Goal: Task Accomplishment & Management: Complete application form

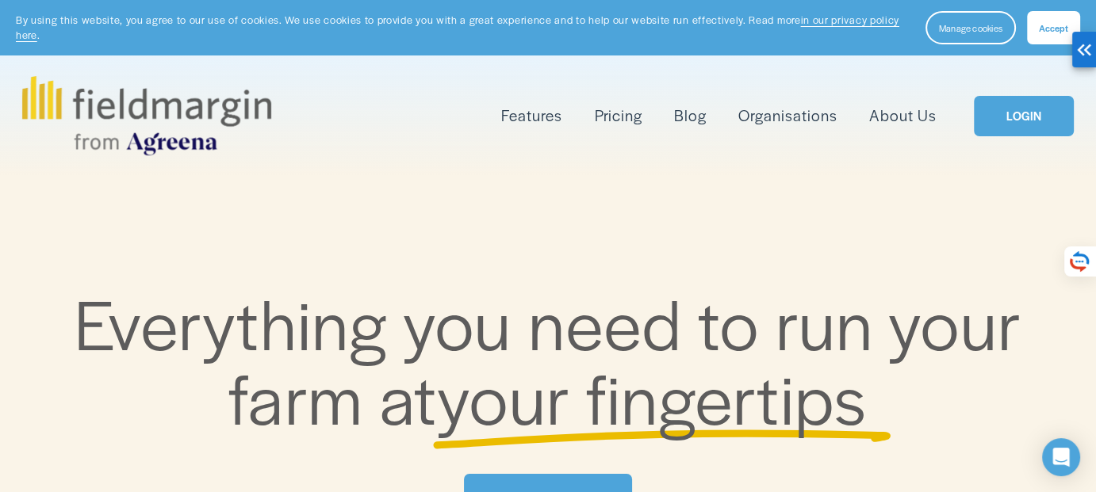
click at [626, 128] on link "LOGIN" at bounding box center [1024, 116] width 100 height 40
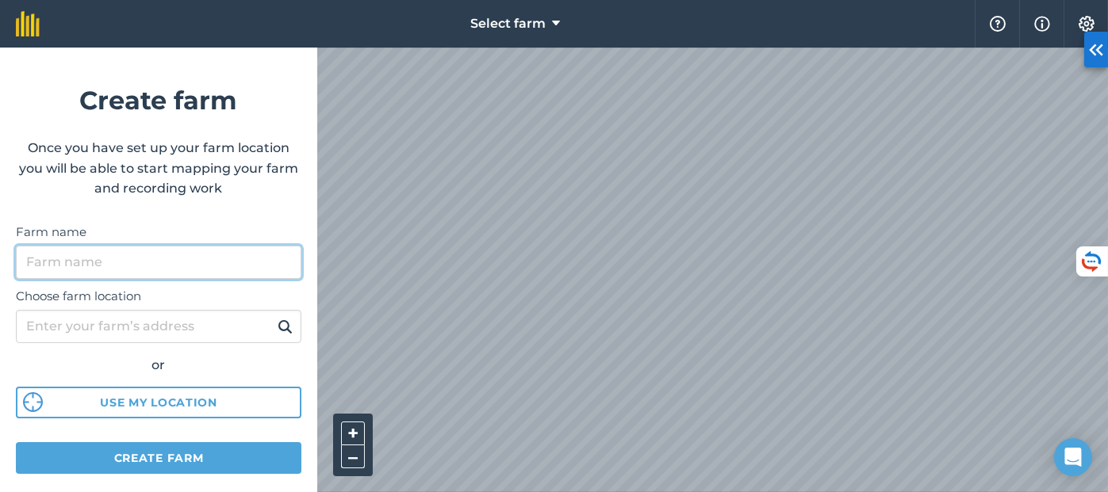
click at [163, 264] on input "Farm name" at bounding box center [158, 262] width 285 height 33
type input "]"
type input "Dghem"
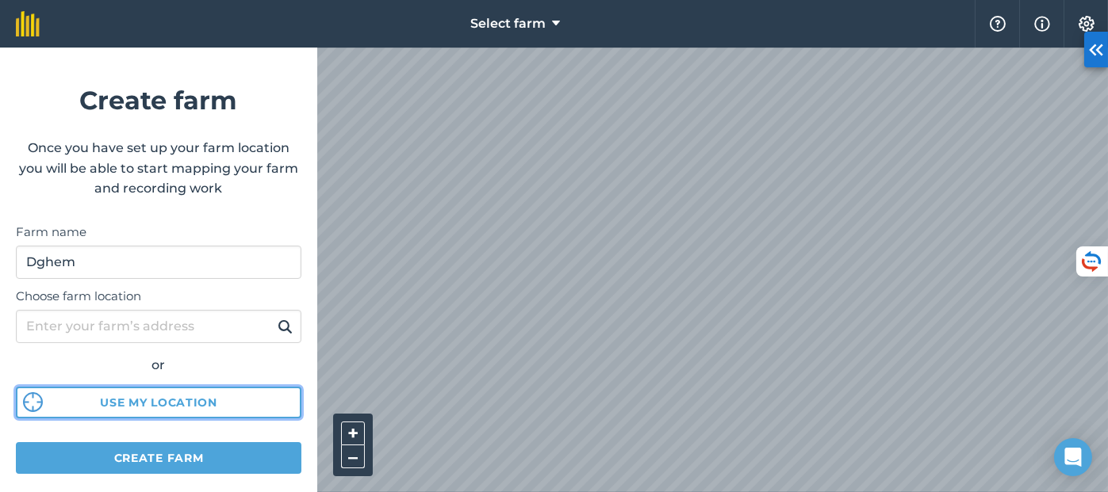
click at [150, 403] on button "Use my location" at bounding box center [158, 403] width 285 height 32
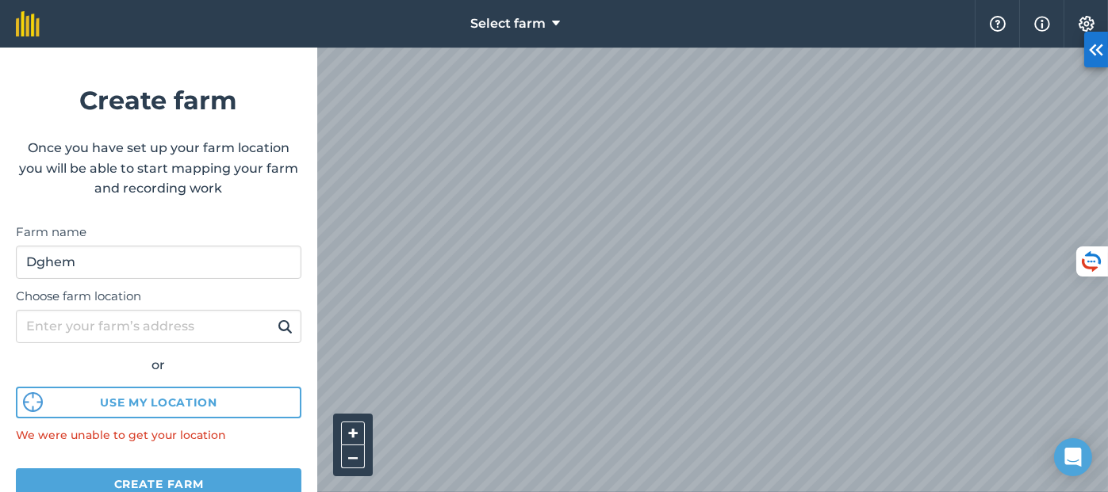
click at [278, 327] on img at bounding box center [285, 326] width 15 height 19
click at [354, 447] on button "–" at bounding box center [353, 457] width 24 height 23
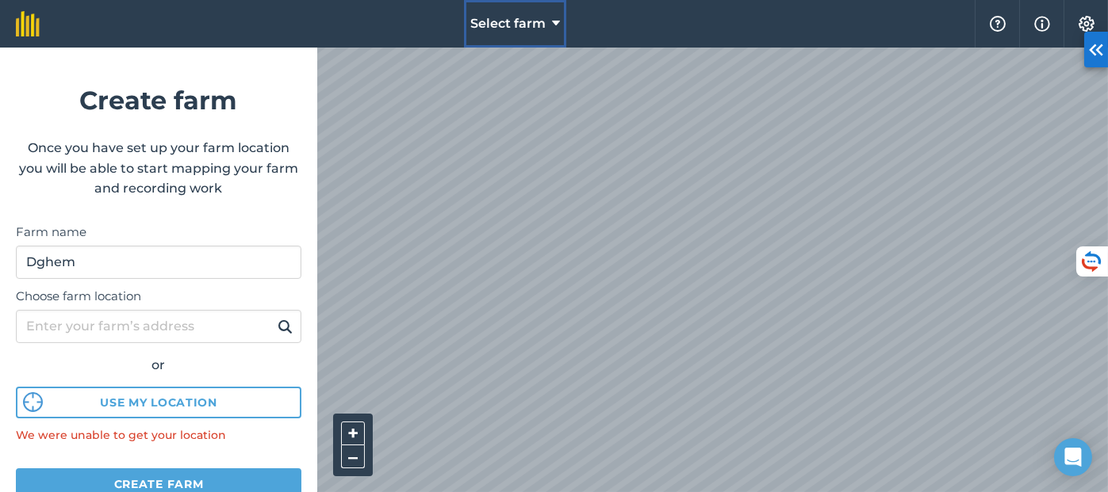
click at [552, 27] on icon at bounding box center [556, 23] width 8 height 19
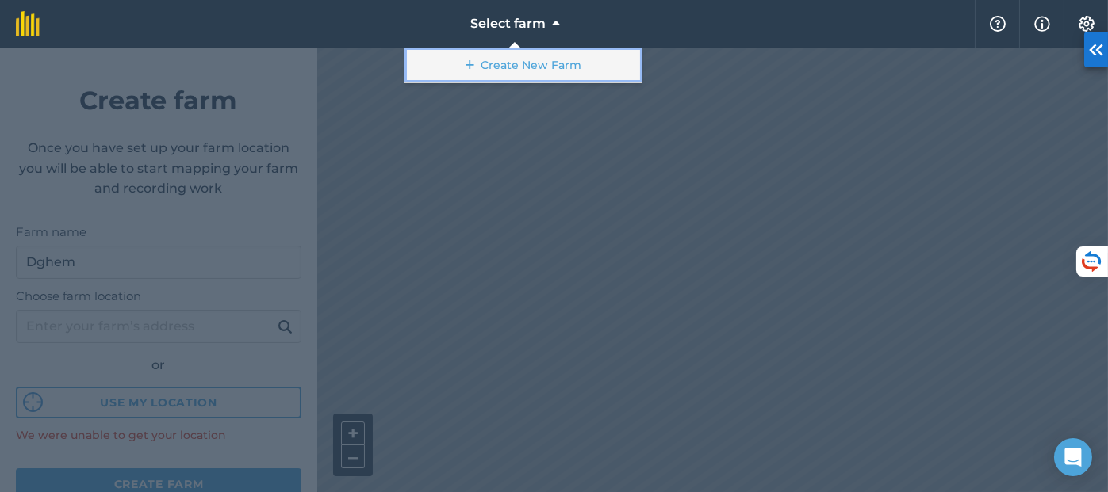
click at [497, 63] on link "Create New Farm" at bounding box center [523, 66] width 238 height 36
click at [469, 66] on icon at bounding box center [470, 65] width 9 height 16
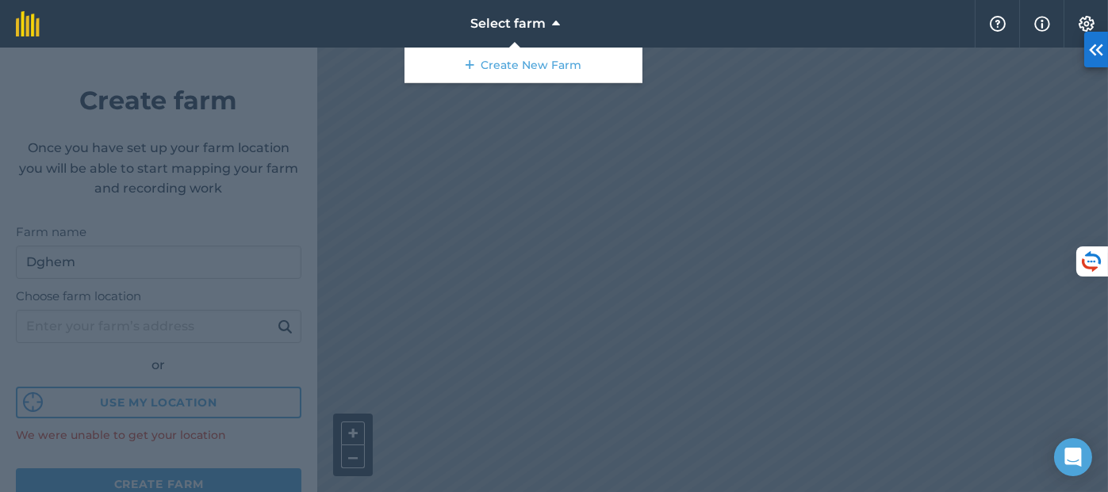
click at [527, 263] on div at bounding box center [554, 270] width 1108 height 445
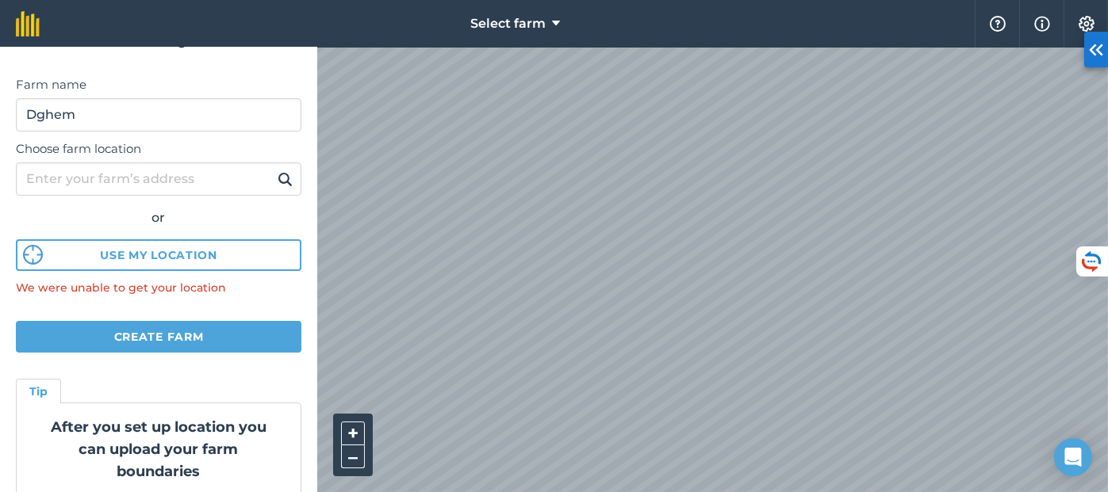
scroll to position [154, 0]
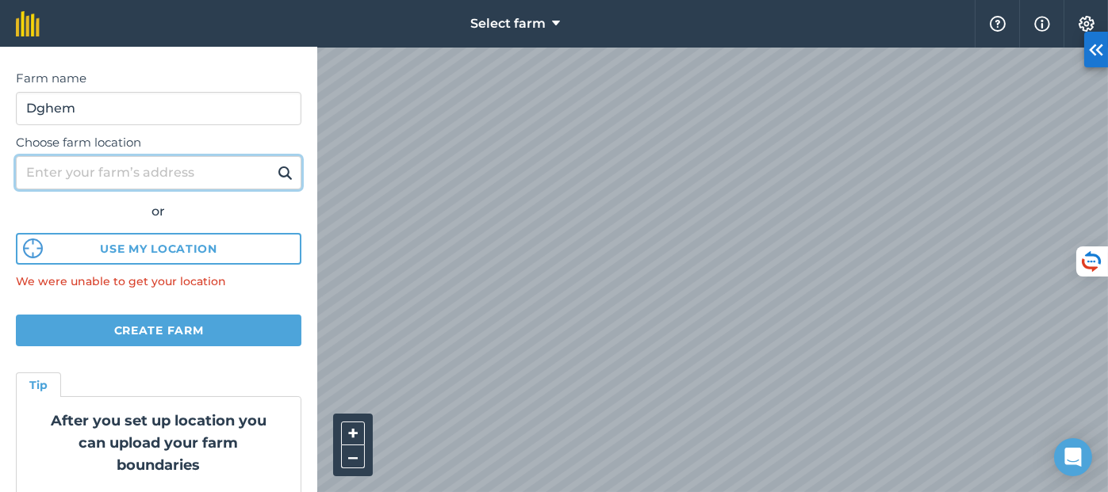
click at [144, 183] on input "Choose farm location" at bounding box center [158, 172] width 285 height 33
click at [136, 182] on input "Choose farm location" at bounding box center [158, 172] width 285 height 33
paste input "36°01'14.1"N 40°57'24.0"E"
type input "36°01'14.1"N 40°57'24.0"E"
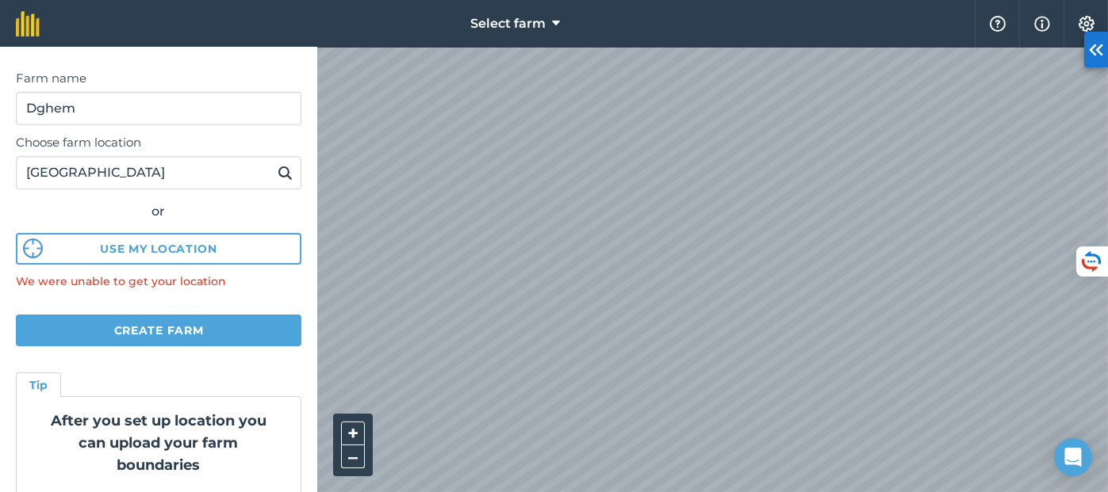
click at [273, 170] on button at bounding box center [285, 173] width 25 height 21
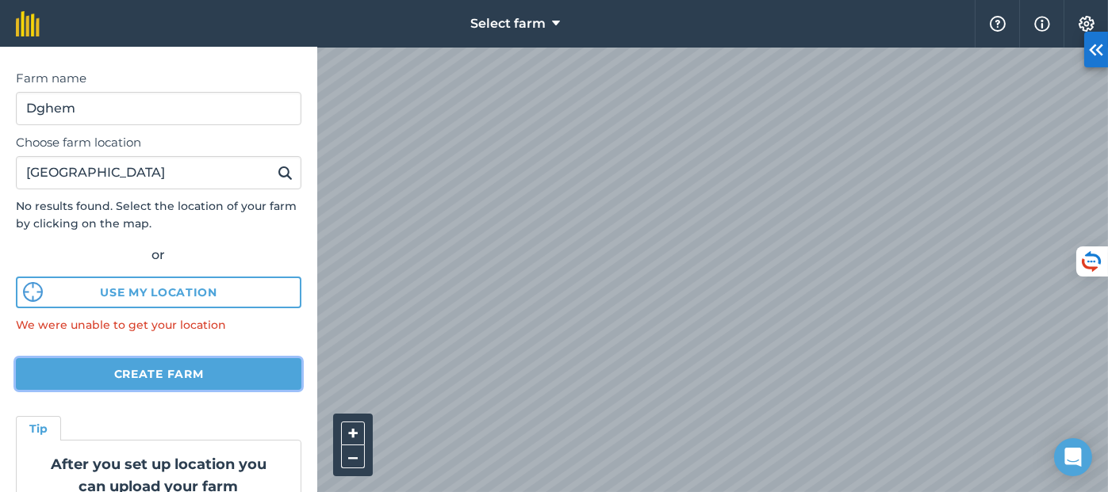
click at [160, 367] on button "Create farm" at bounding box center [158, 374] width 285 height 32
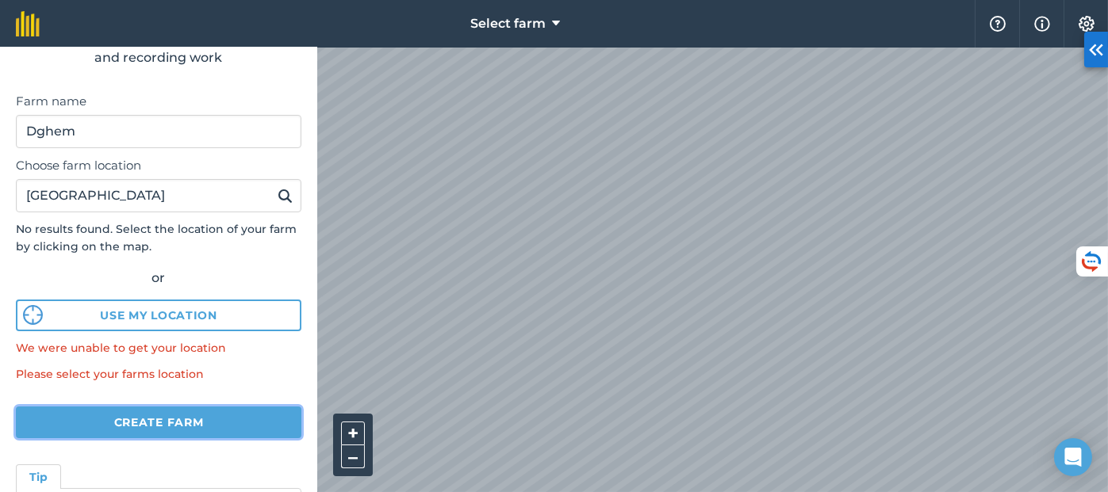
scroll to position [118, 0]
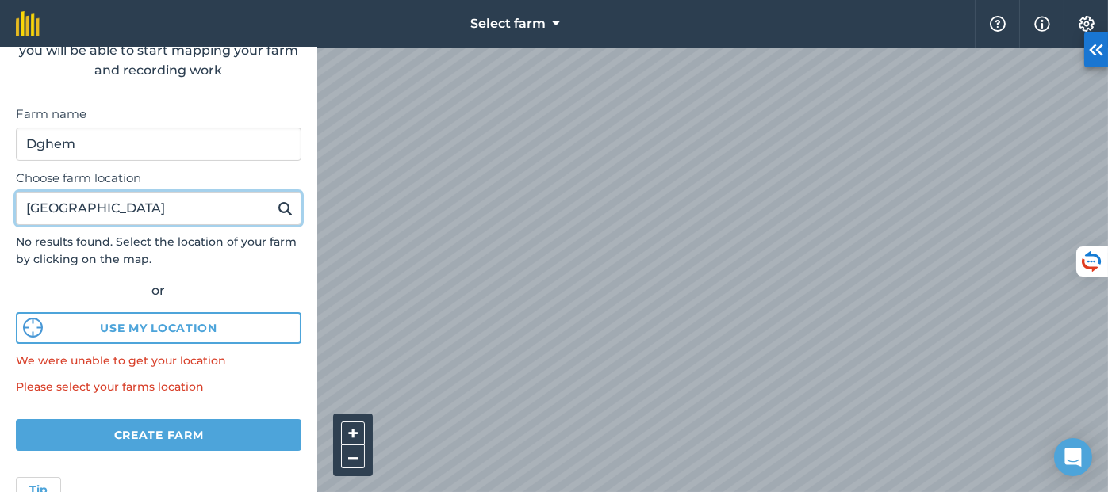
click at [213, 211] on input "36°01'14.1"N 40°57'24.0"E" at bounding box center [158, 208] width 285 height 33
click at [278, 205] on img at bounding box center [285, 208] width 15 height 19
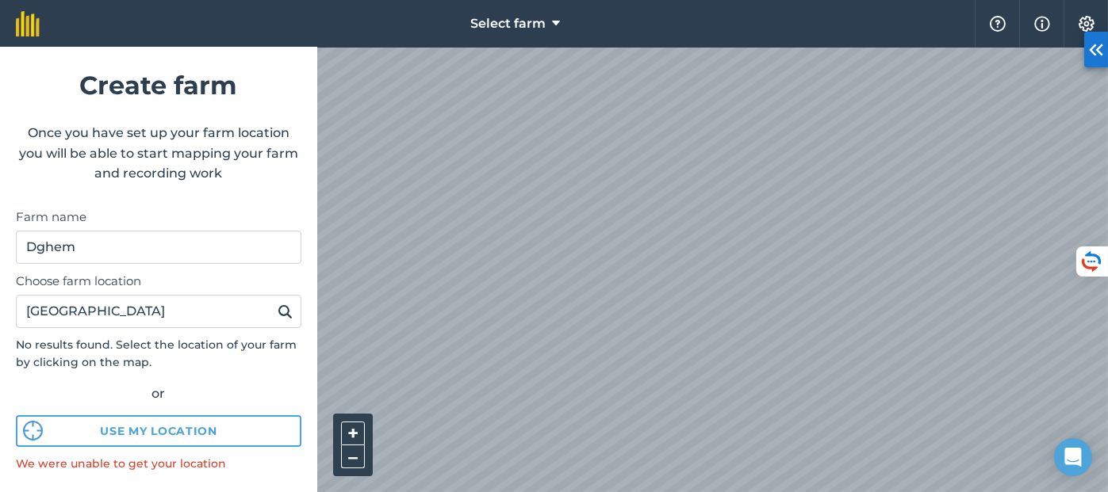
scroll to position [0, 0]
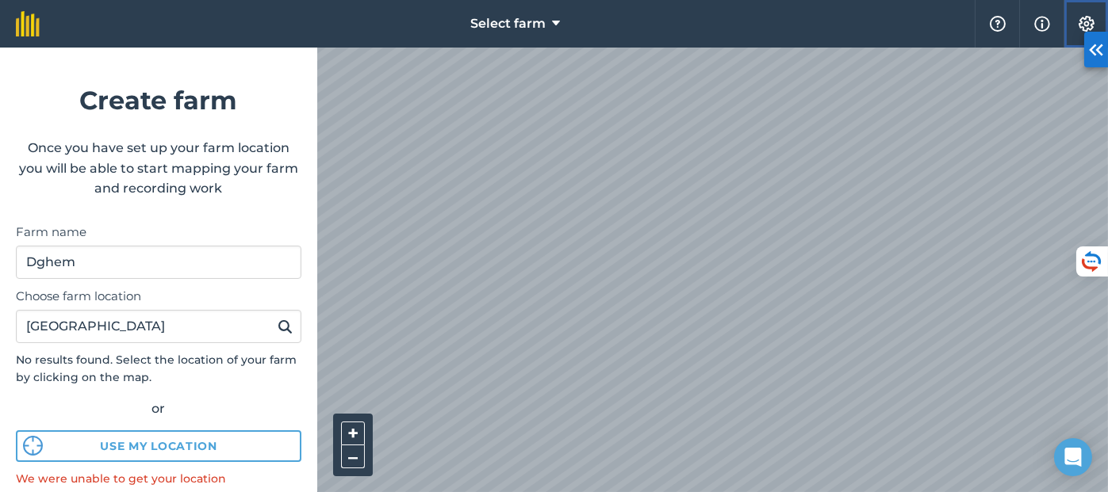
click at [1079, 23] on img at bounding box center [1086, 24] width 19 height 16
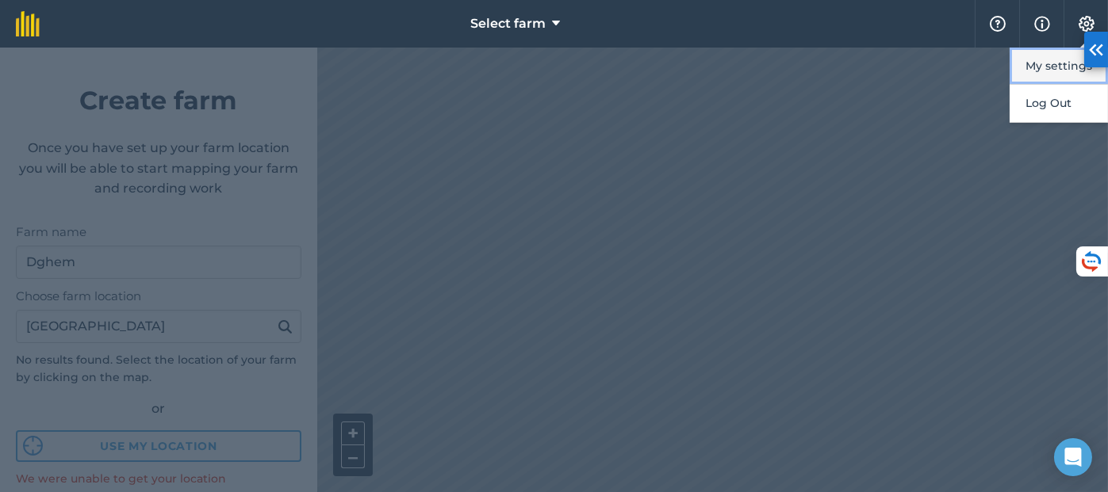
click at [1052, 63] on button "My settings" at bounding box center [1059, 66] width 98 height 37
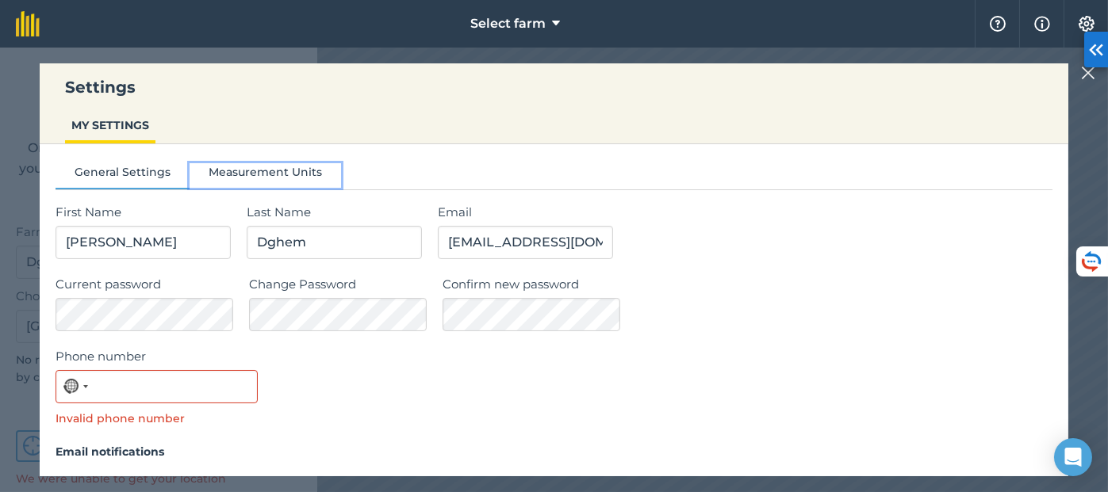
click at [285, 167] on button "Measurement Units" at bounding box center [265, 175] width 151 height 24
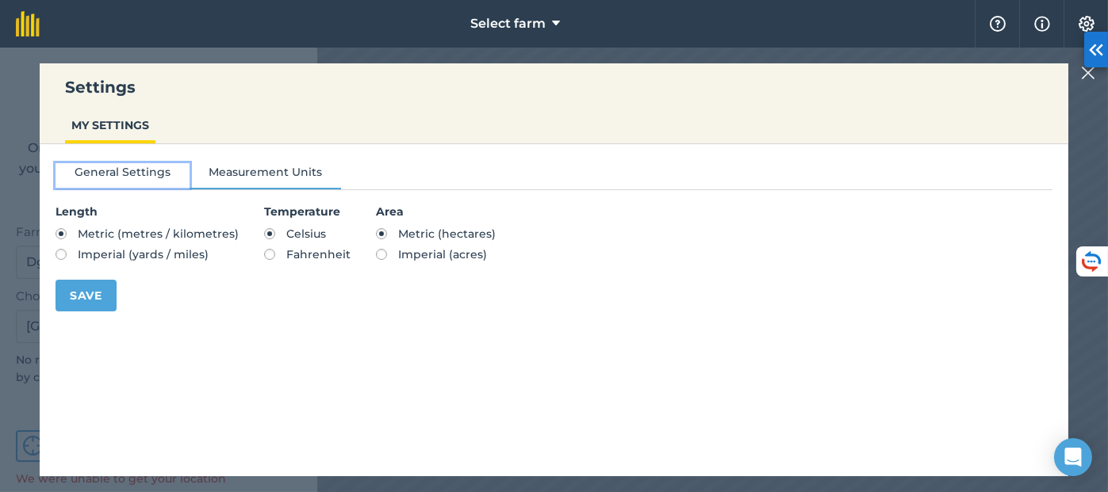
click at [130, 178] on button "General Settings" at bounding box center [123, 175] width 134 height 24
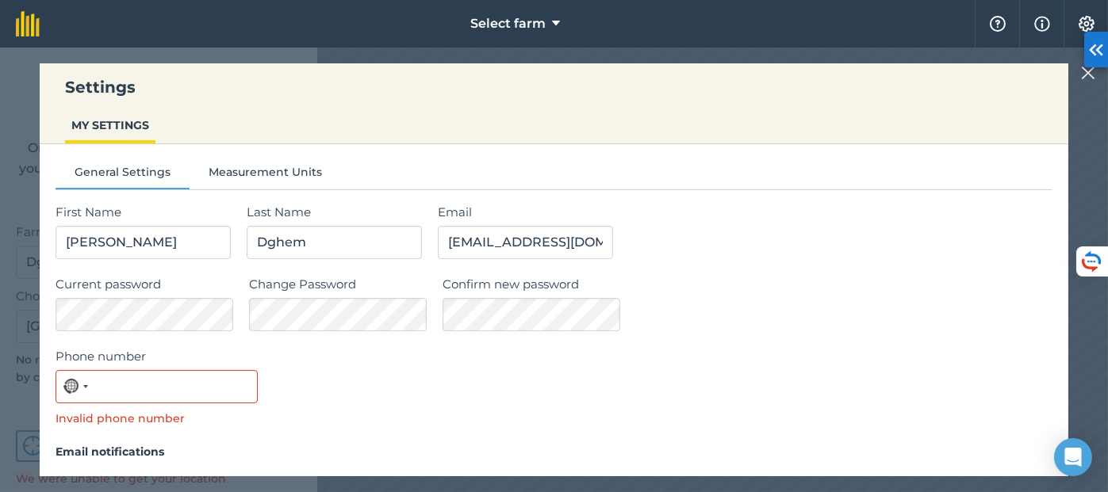
click at [1090, 74] on img at bounding box center [1088, 72] width 14 height 19
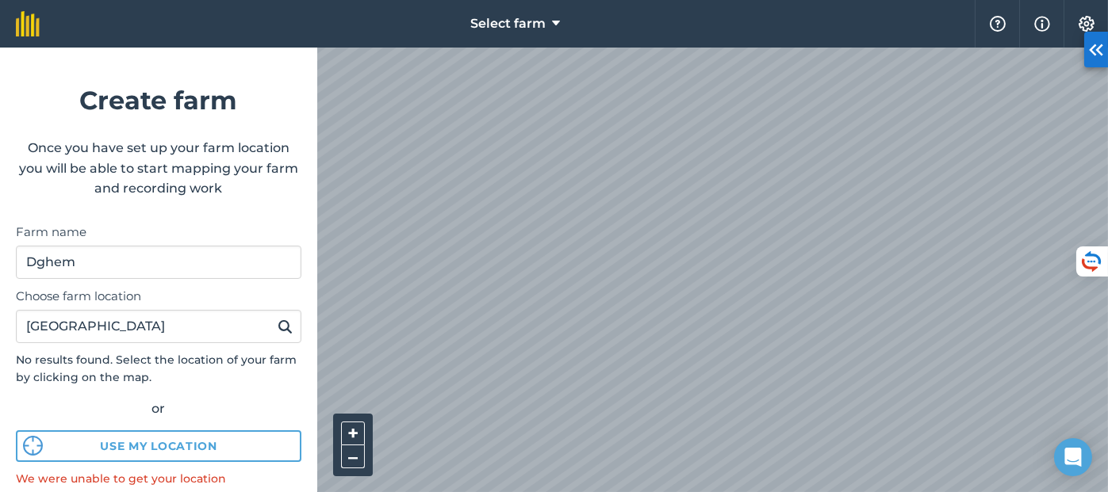
click at [278, 322] on img at bounding box center [285, 326] width 15 height 19
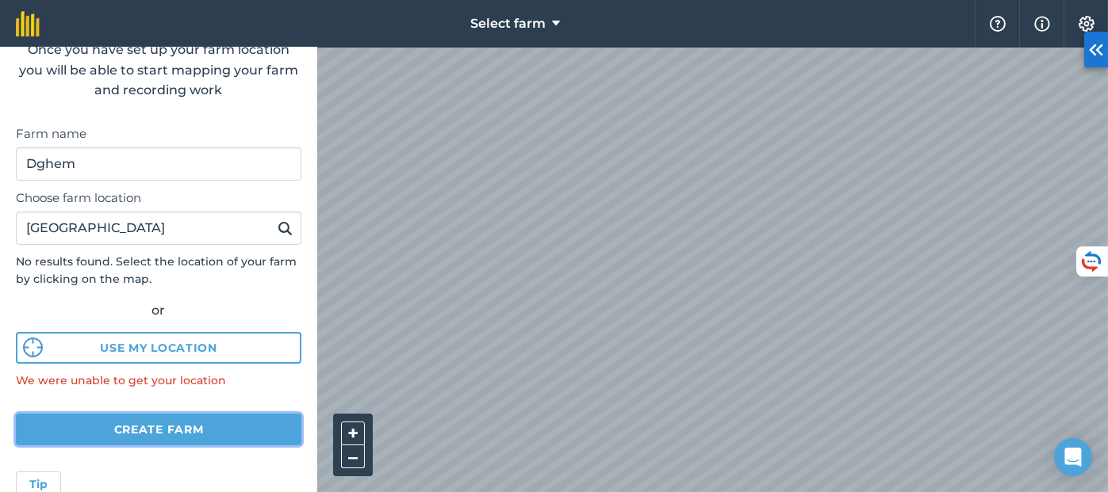
click at [142, 424] on button "Create farm" at bounding box center [158, 430] width 285 height 32
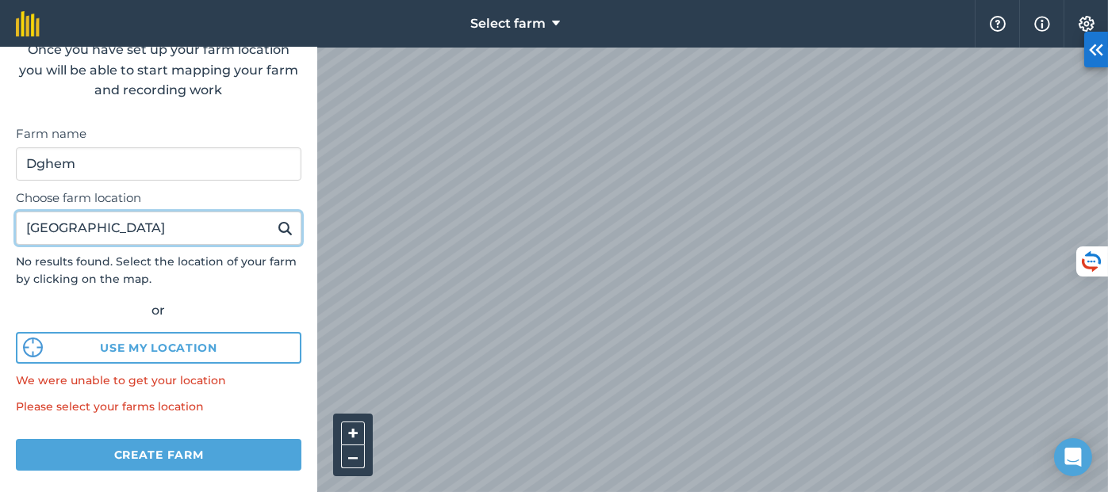
click at [205, 221] on input "36°01'14.1"N 40°57'24.0"E" at bounding box center [158, 228] width 285 height 33
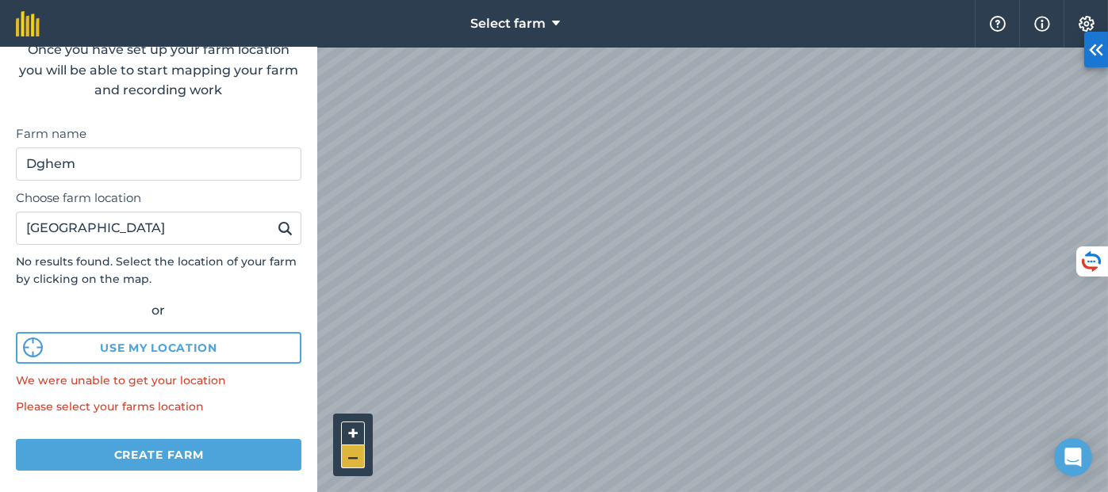
click at [350, 454] on button "–" at bounding box center [353, 457] width 24 height 23
click at [281, 228] on button at bounding box center [285, 228] width 25 height 21
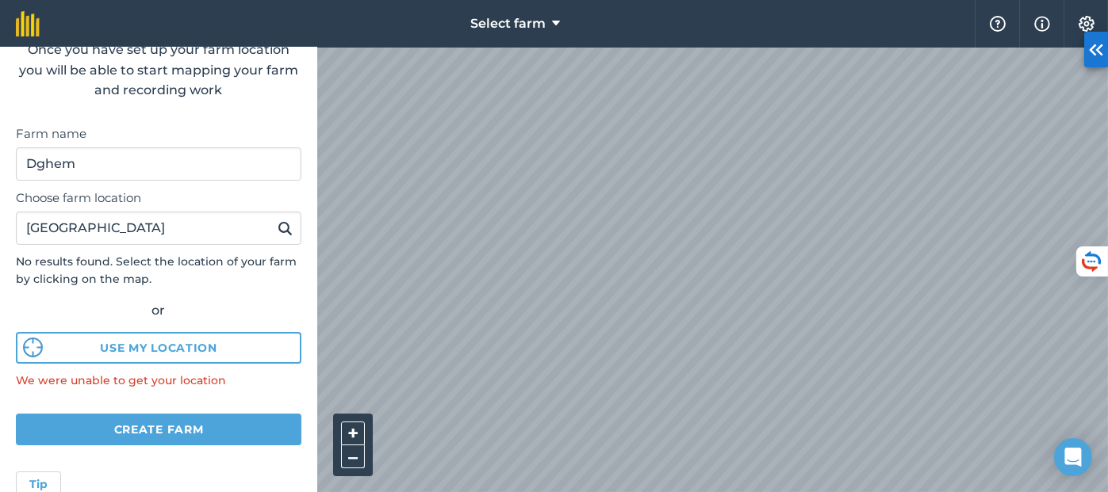
click at [278, 226] on img at bounding box center [285, 228] width 15 height 19
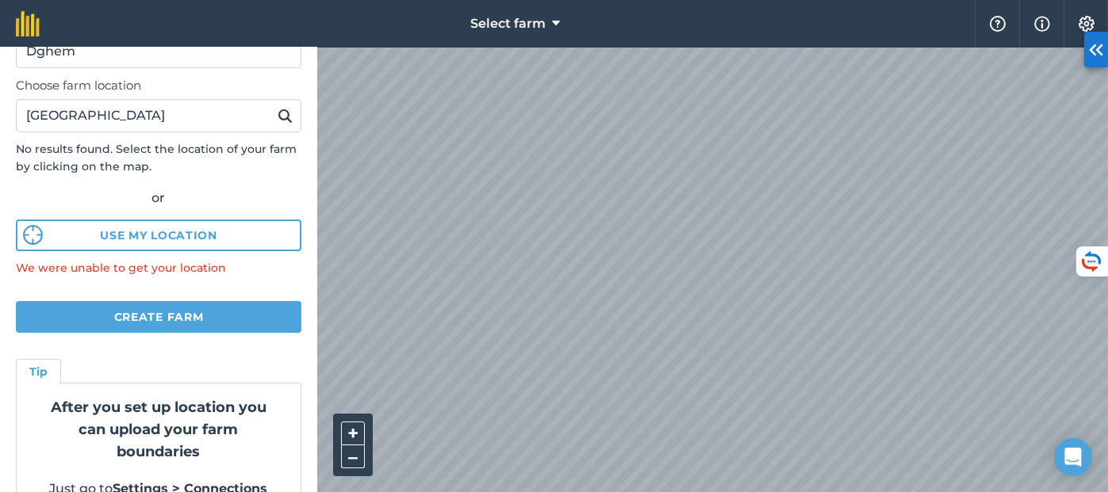
scroll to position [244, 0]
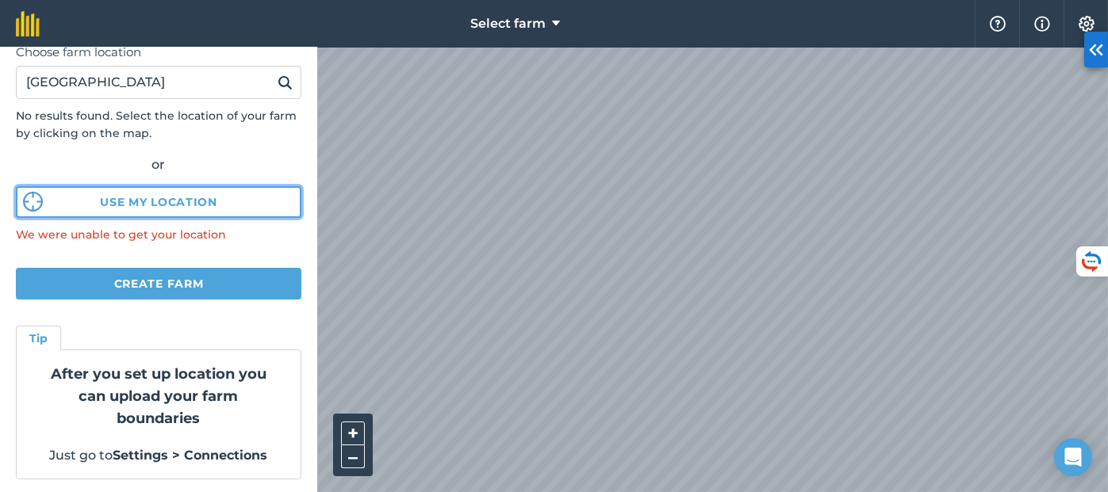
click at [232, 194] on button "Use my location" at bounding box center [158, 202] width 285 height 32
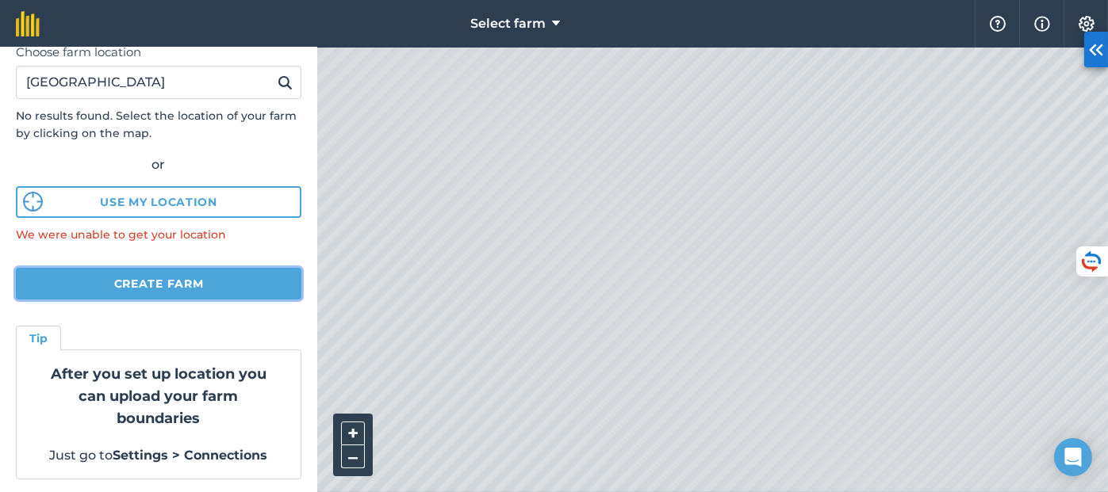
click at [140, 285] on button "Create farm" at bounding box center [158, 284] width 285 height 32
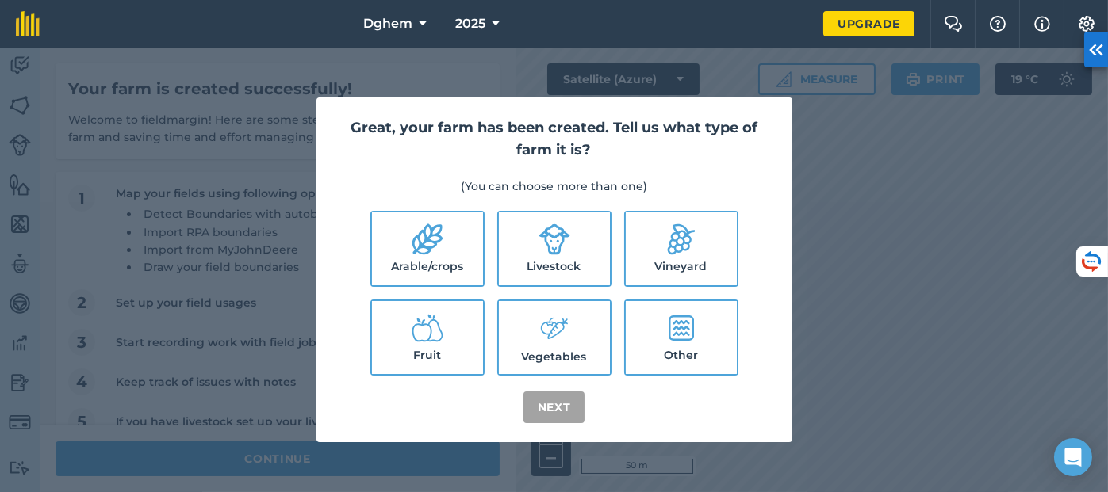
click at [677, 317] on icon at bounding box center [681, 328] width 25 height 25
checkbox input "true"
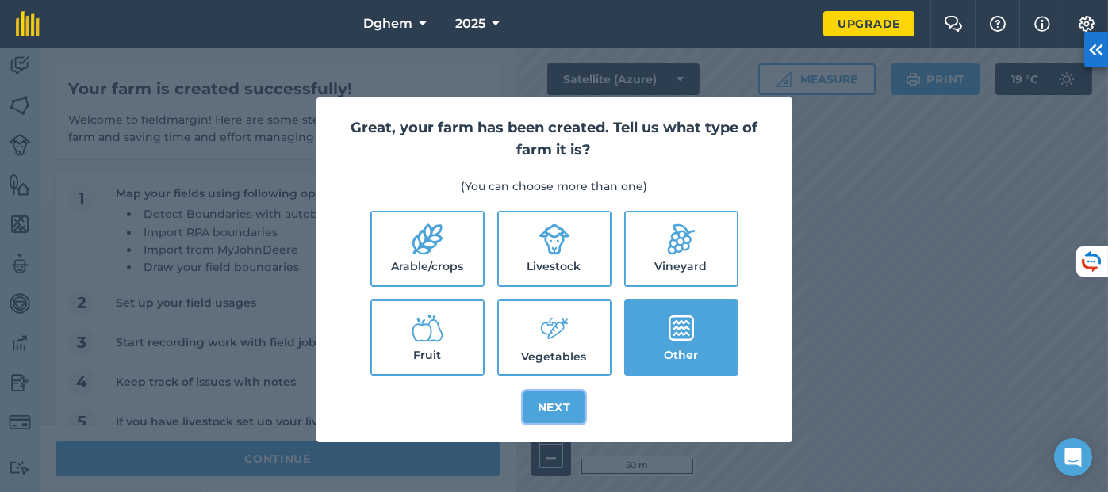
click at [558, 410] on button "Next" at bounding box center [554, 408] width 62 height 32
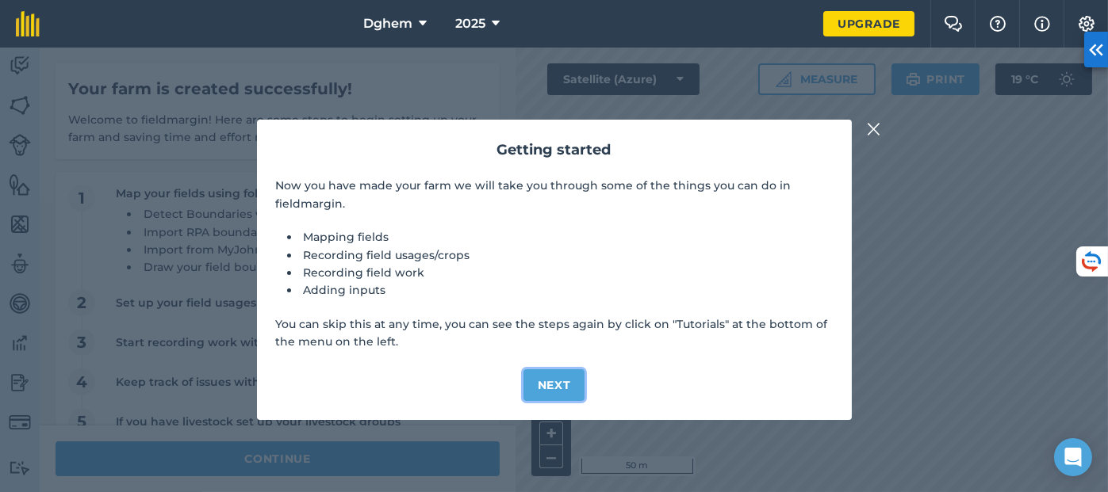
click at [560, 388] on button "Next" at bounding box center [554, 386] width 62 height 32
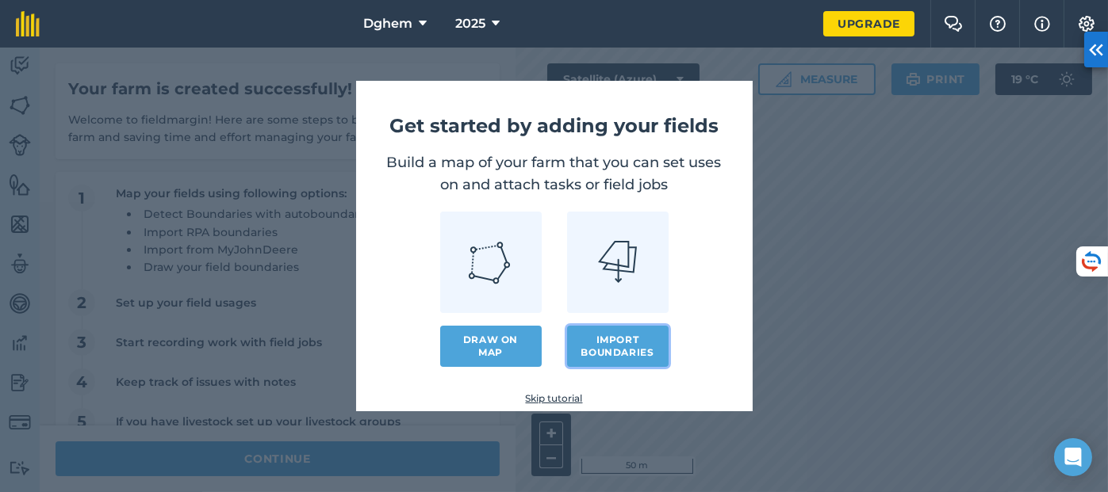
click at [586, 332] on button "Import boundaries" at bounding box center [618, 346] width 102 height 41
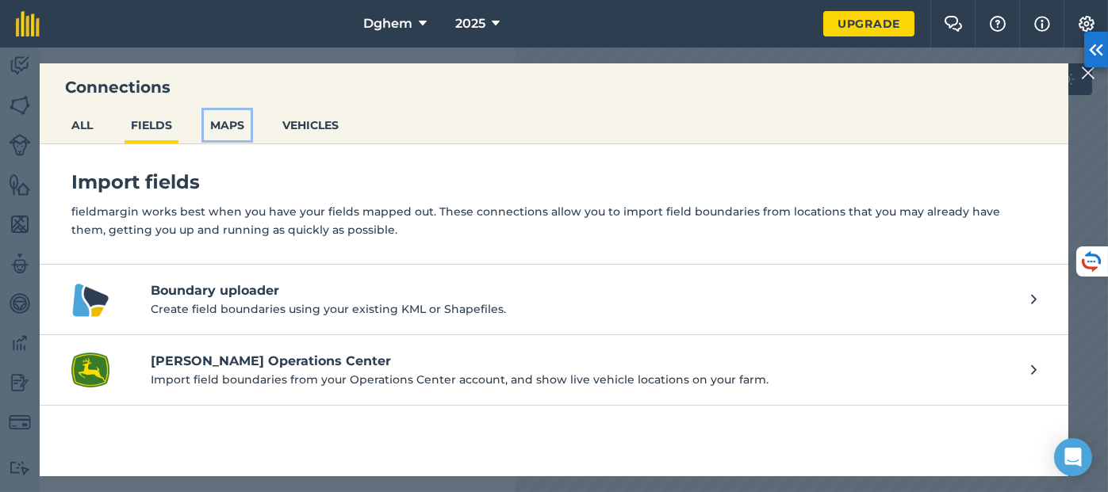
click at [232, 125] on button "MAPS" at bounding box center [227, 125] width 47 height 30
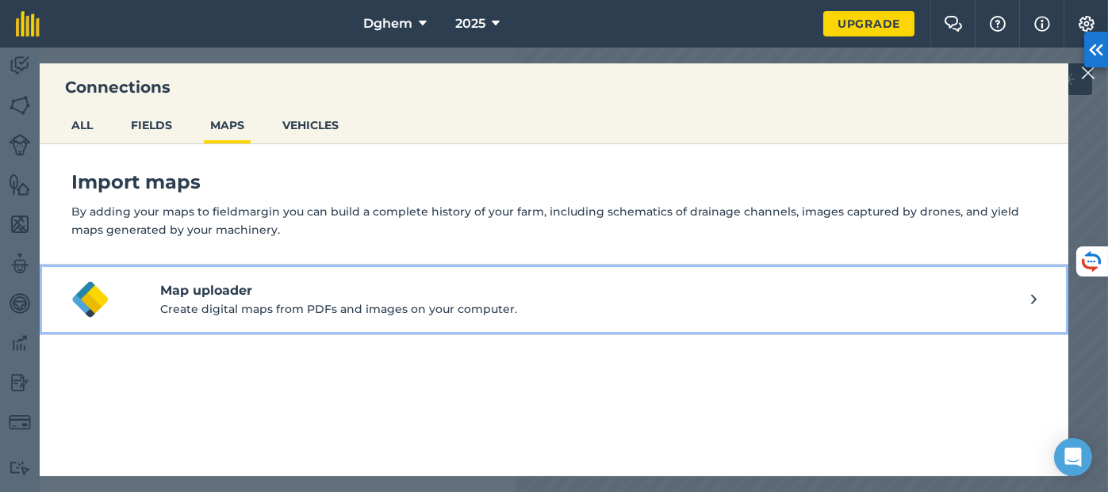
click at [273, 289] on h4 "Map uploader" at bounding box center [595, 291] width 871 height 19
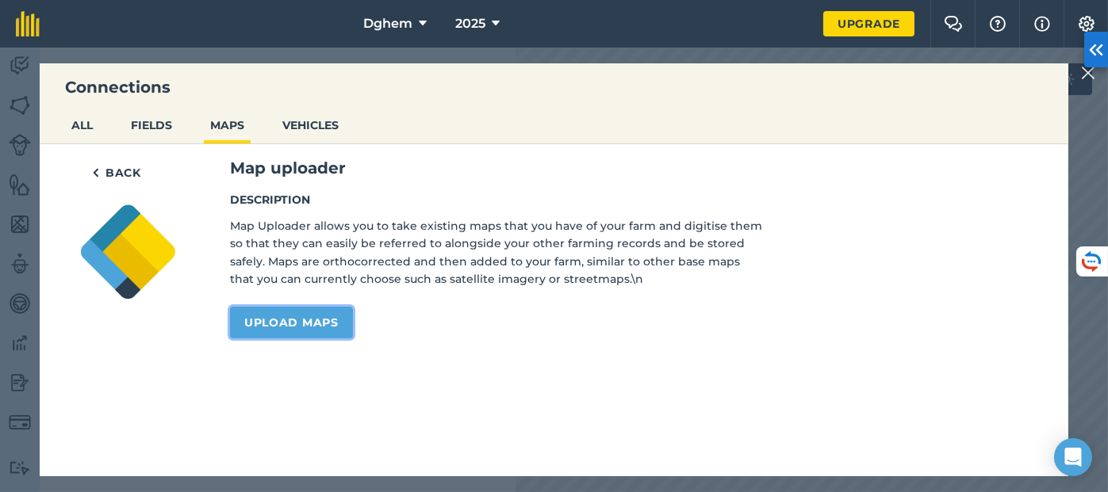
click at [286, 320] on link "Upload maps" at bounding box center [291, 323] width 123 height 32
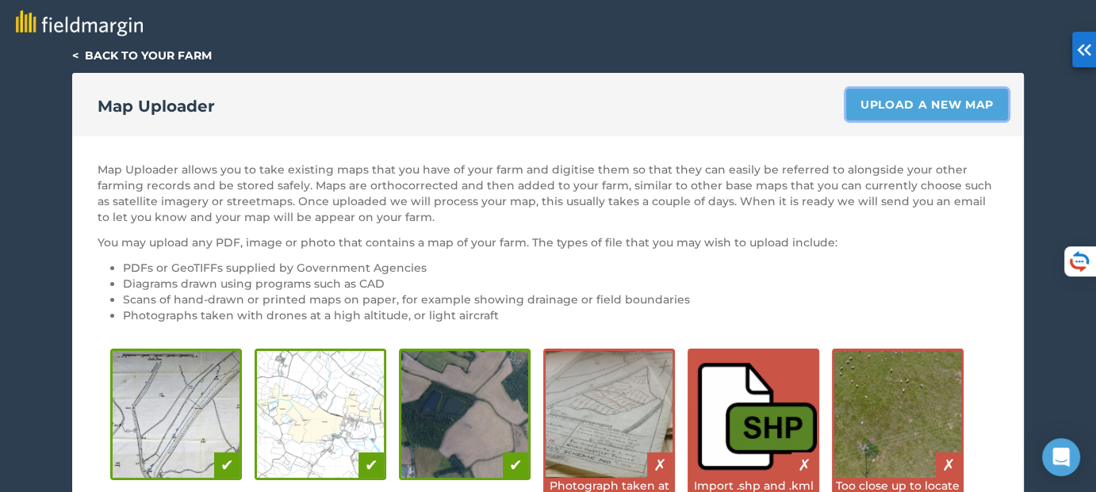
click at [892, 102] on link "Upload a new map" at bounding box center [927, 105] width 162 height 32
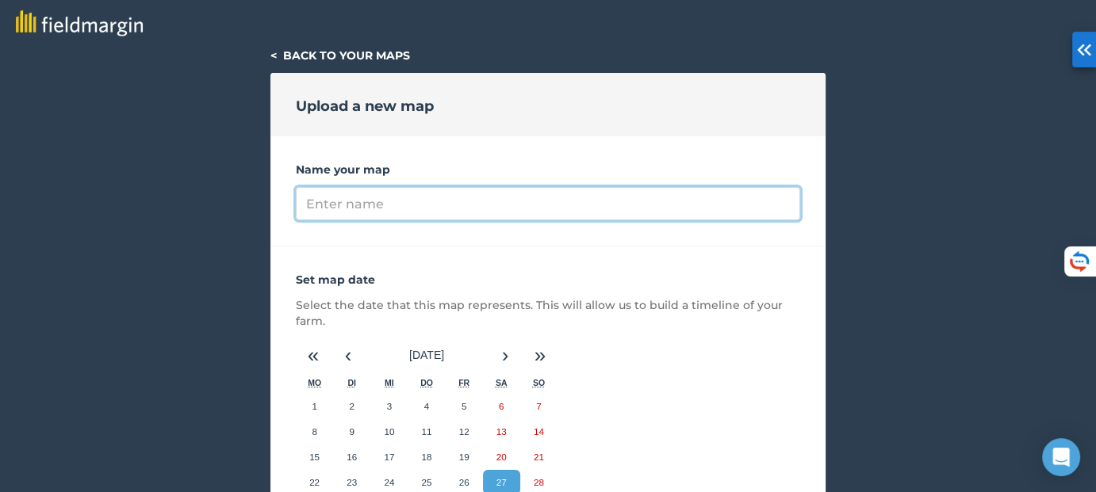
click at [466, 201] on input "Name your map" at bounding box center [548, 203] width 504 height 33
type input "،"
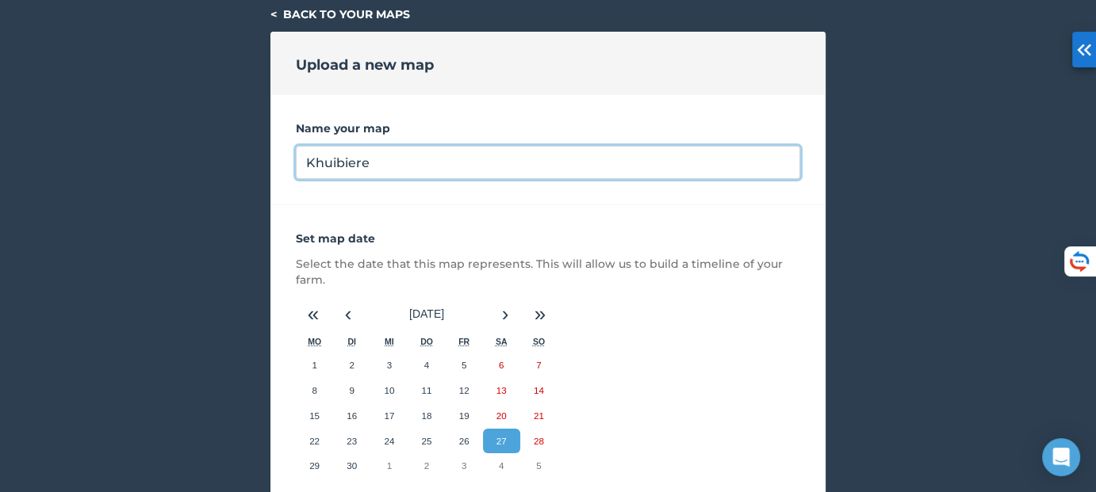
scroll to position [42, 0]
click at [354, 161] on input "Khuibiere" at bounding box center [548, 161] width 504 height 33
type input "Khuibiere"
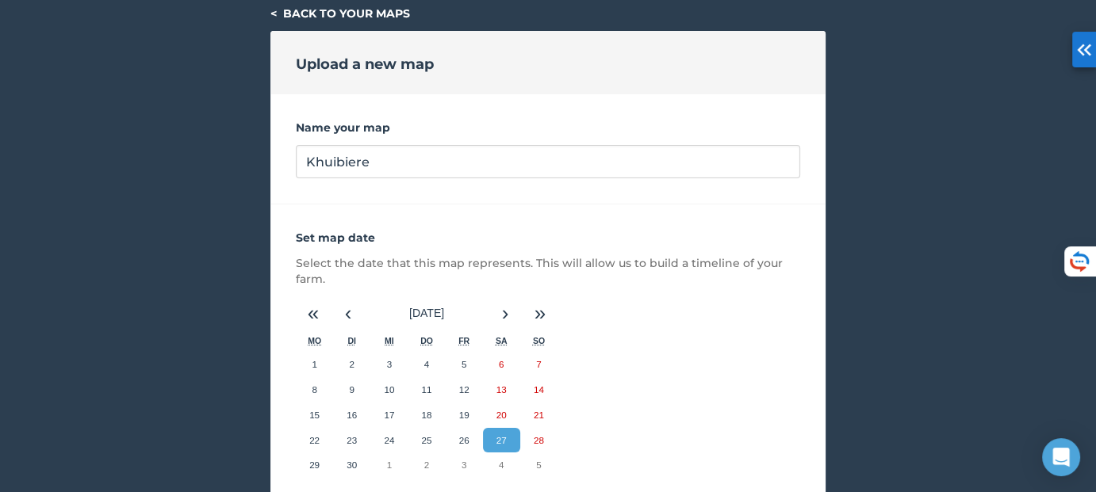
drag, startPoint x: 354, startPoint y: 161, endPoint x: 315, endPoint y: 188, distance: 47.3
click at [315, 188] on div "Name your map Khuibiere" at bounding box center [547, 149] width 555 height 110
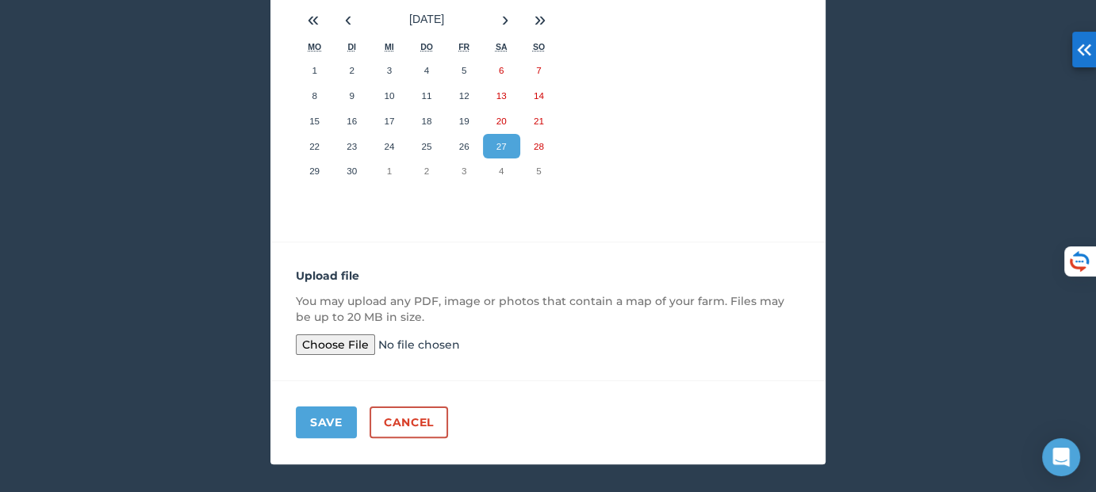
scroll to position [356, 0]
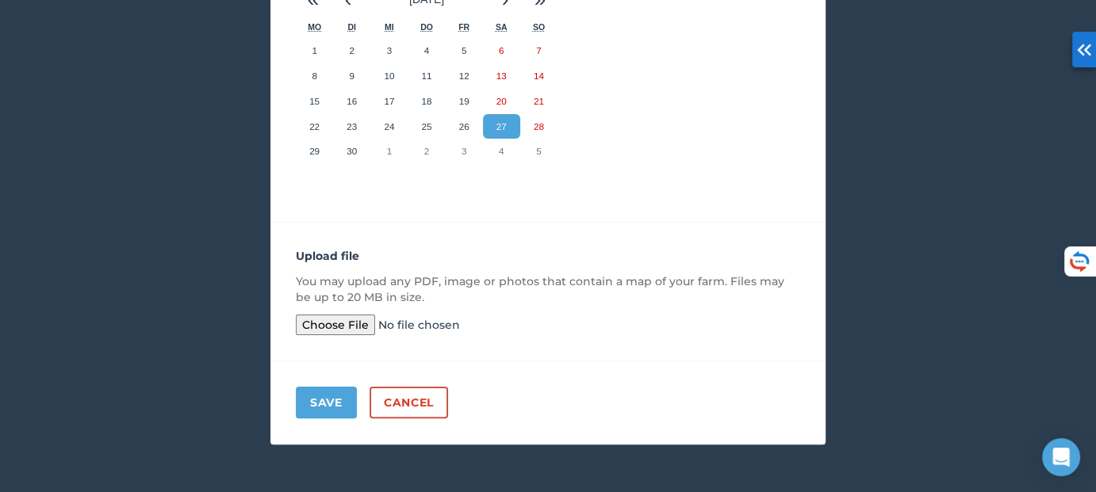
click at [338, 329] on input "file" at bounding box center [417, 325] width 243 height 21
type input "C:\fakepath\Karten.pdf"
click at [320, 399] on button "Save" at bounding box center [326, 403] width 61 height 32
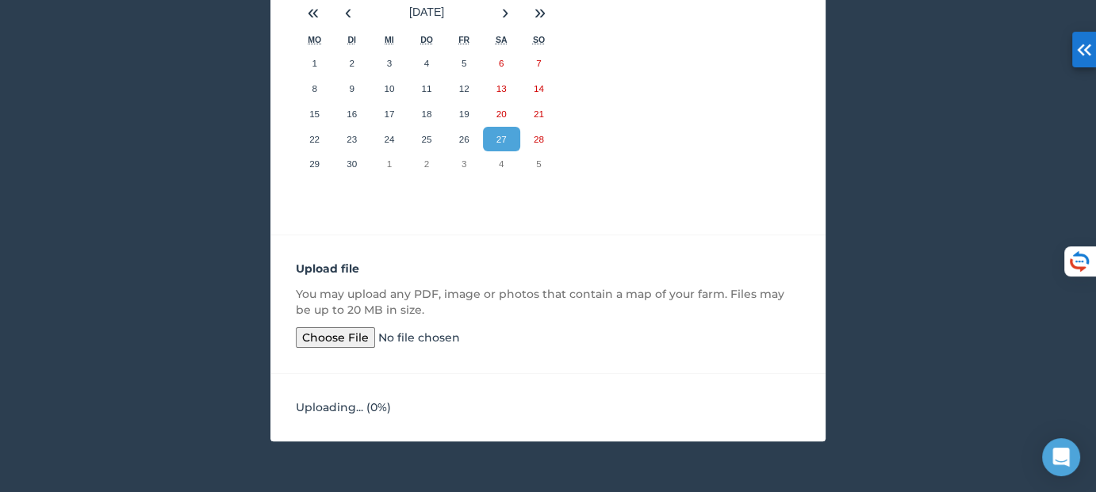
scroll to position [341, 0]
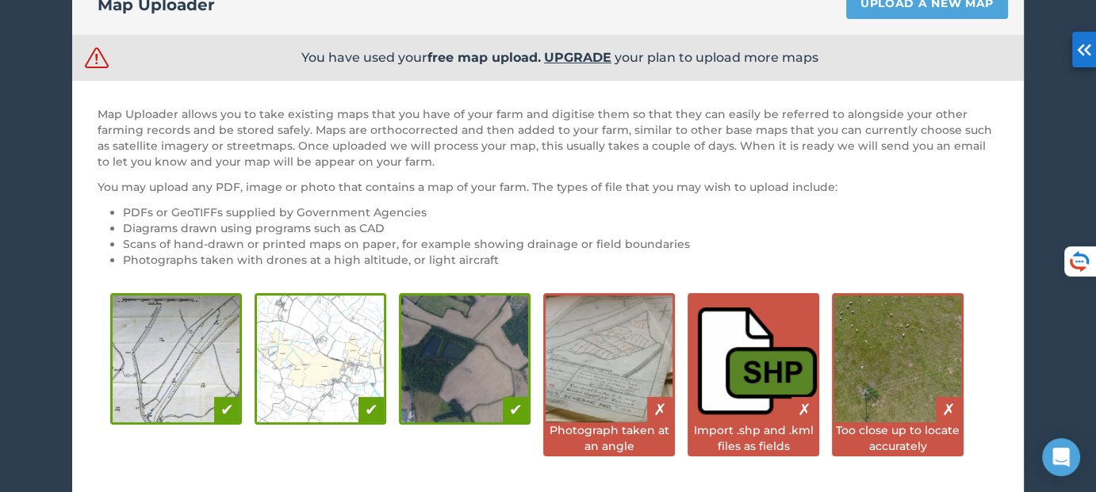
scroll to position [305, 0]
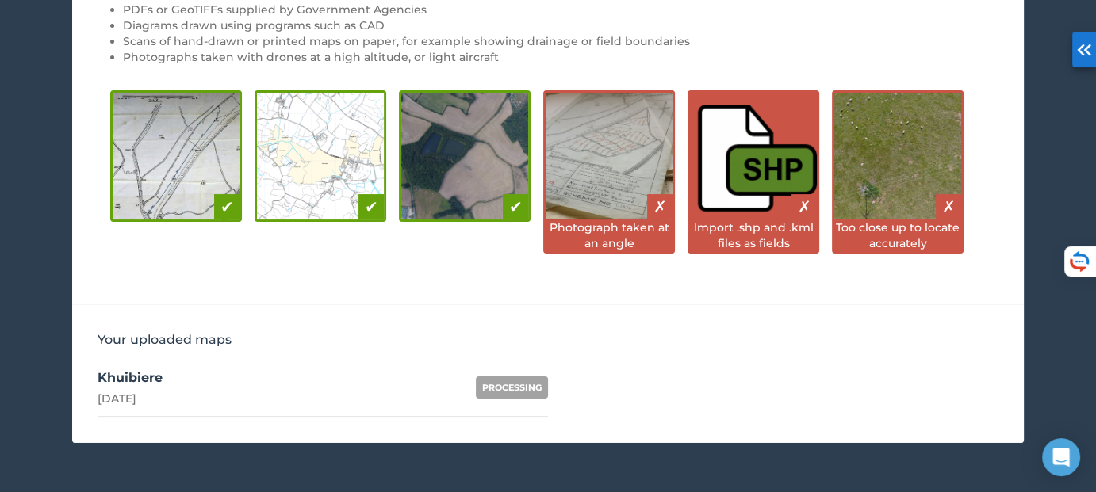
click at [505, 384] on div "PROCESSING" at bounding box center [512, 388] width 72 height 22
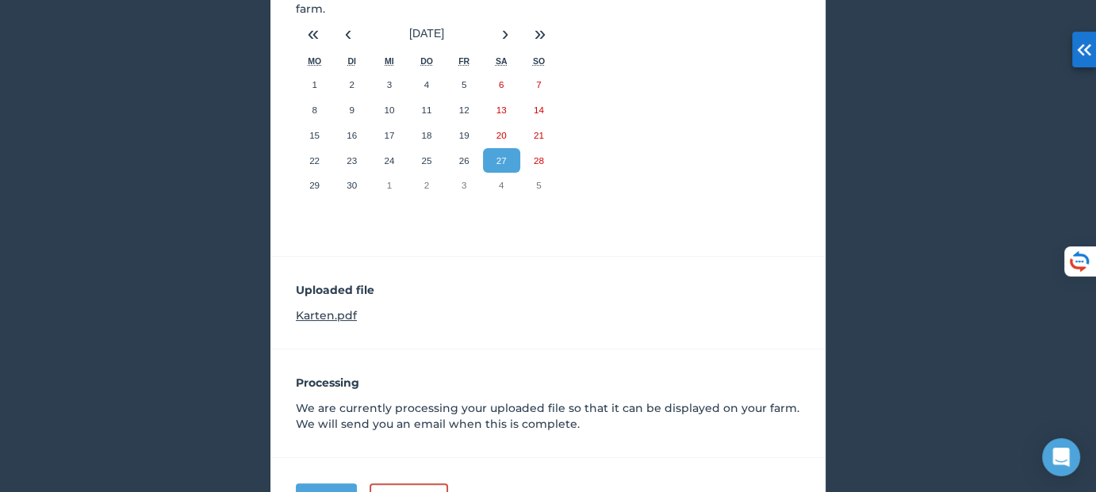
scroll to position [410, 0]
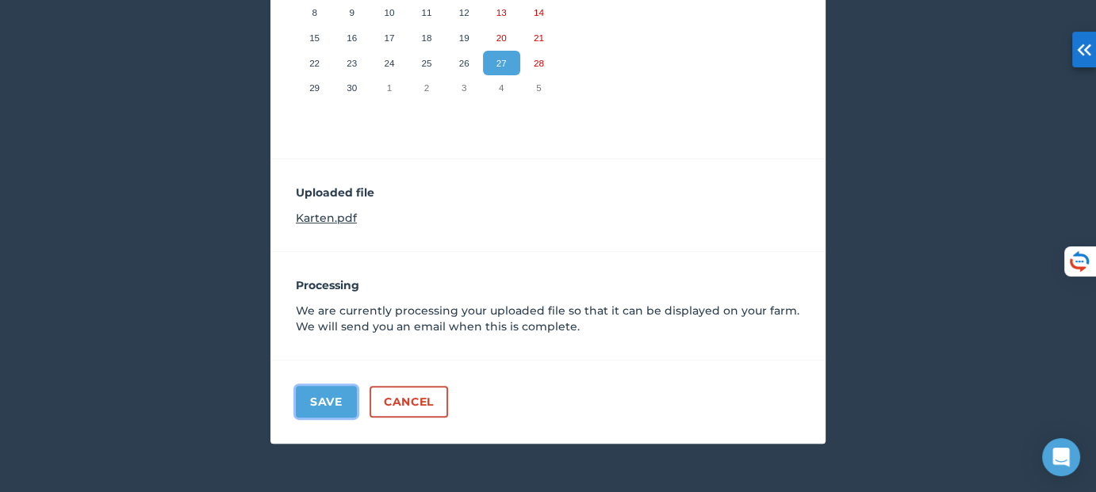
click at [328, 403] on button "Save" at bounding box center [326, 402] width 61 height 32
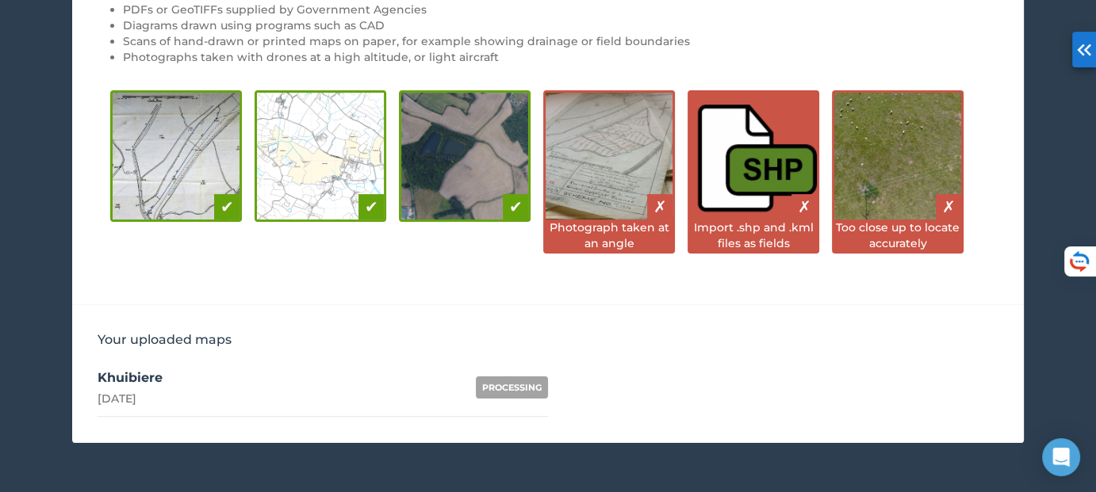
click at [141, 377] on div "Khuibiere" at bounding box center [130, 378] width 65 height 19
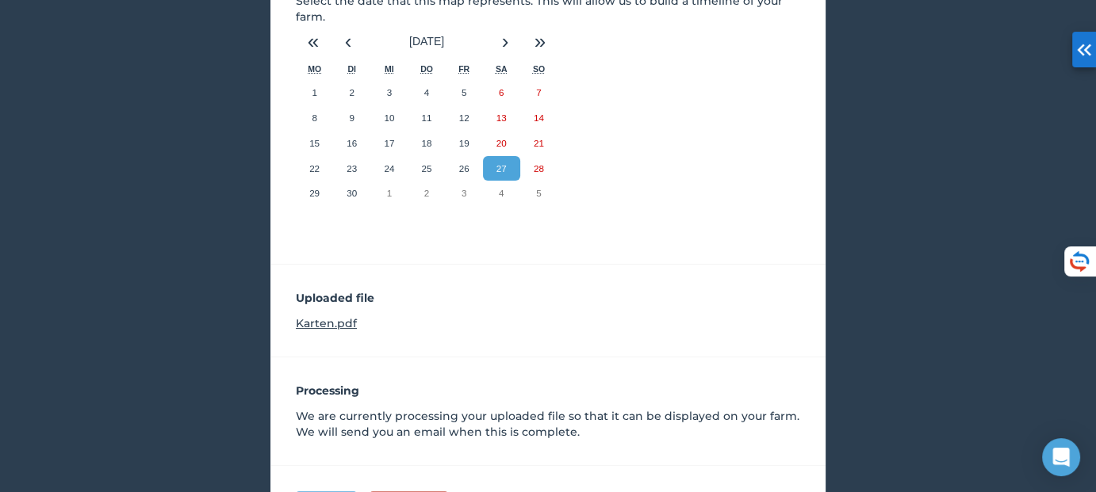
scroll to position [410, 0]
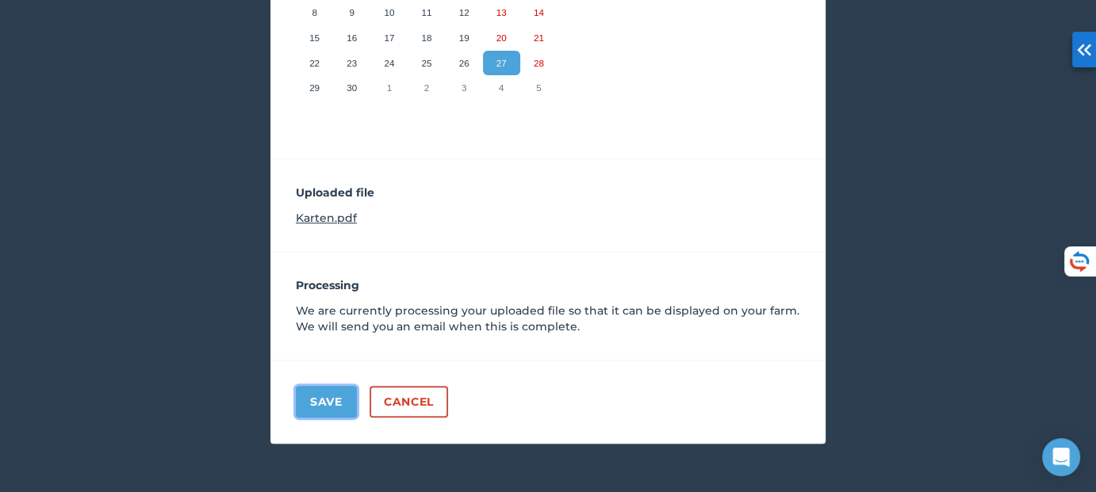
click at [339, 404] on button "Save" at bounding box center [326, 402] width 61 height 32
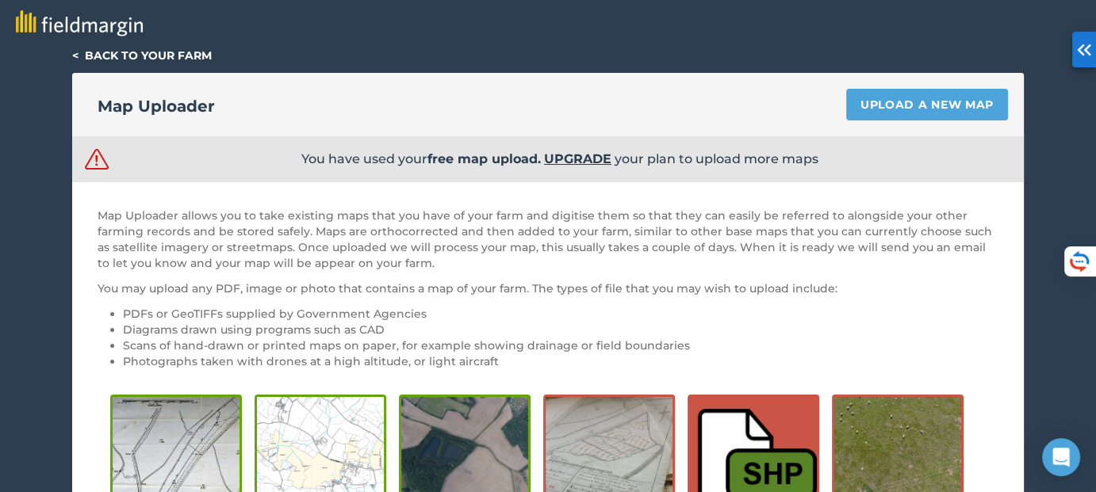
click at [163, 54] on link "< Back to your farm" at bounding box center [142, 55] width 140 height 14
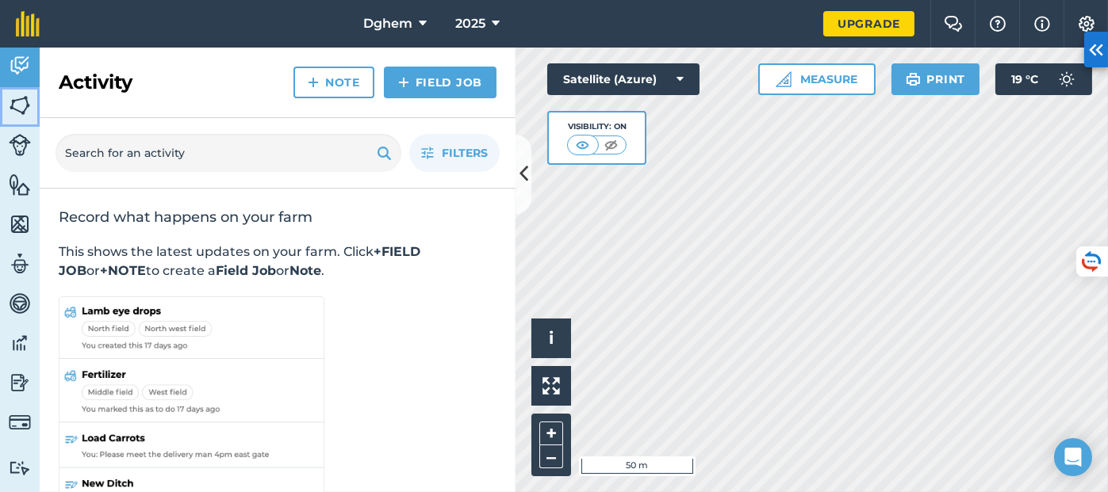
click at [16, 102] on img at bounding box center [20, 106] width 22 height 24
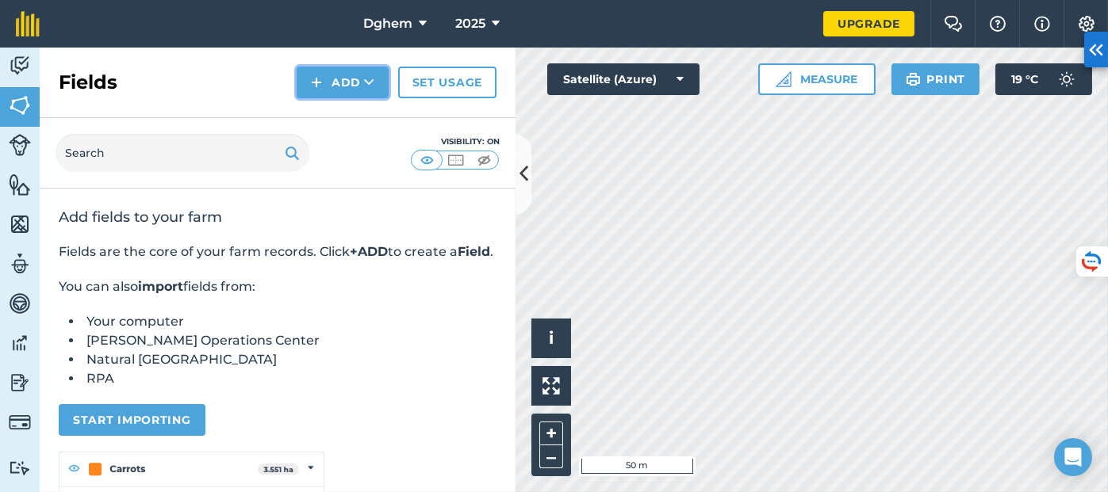
click at [353, 75] on button "Add" at bounding box center [343, 83] width 92 height 32
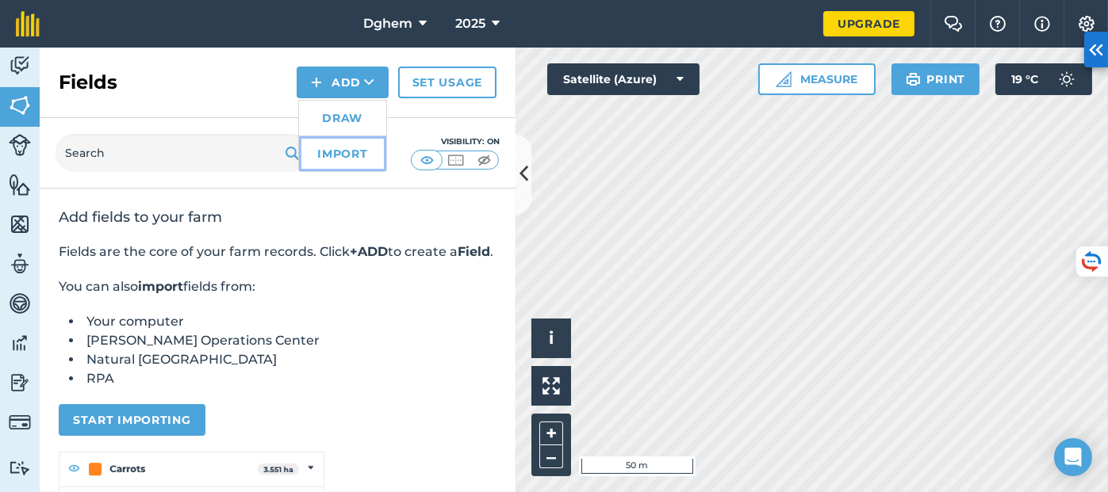
click at [340, 147] on link "Import" at bounding box center [342, 153] width 87 height 35
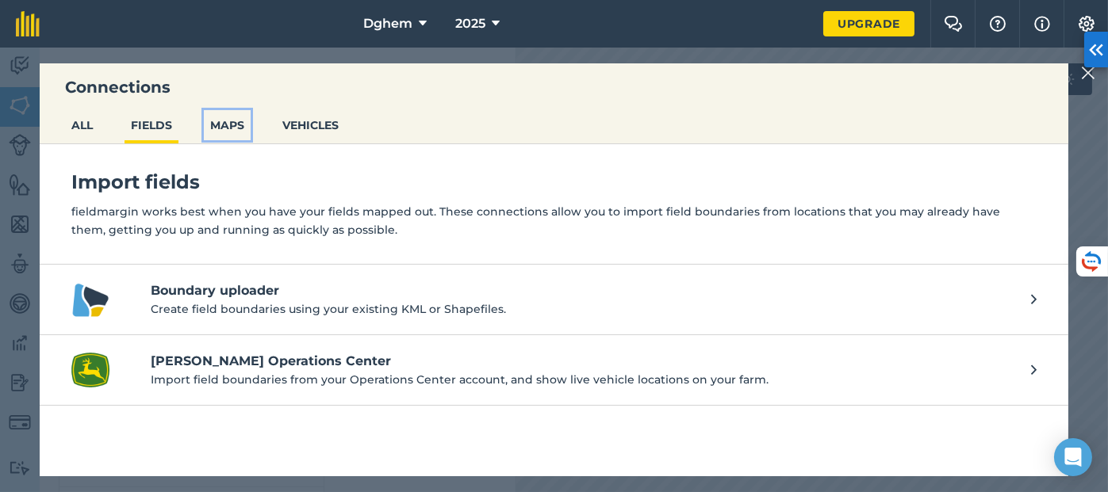
click at [222, 117] on button "MAPS" at bounding box center [227, 125] width 47 height 30
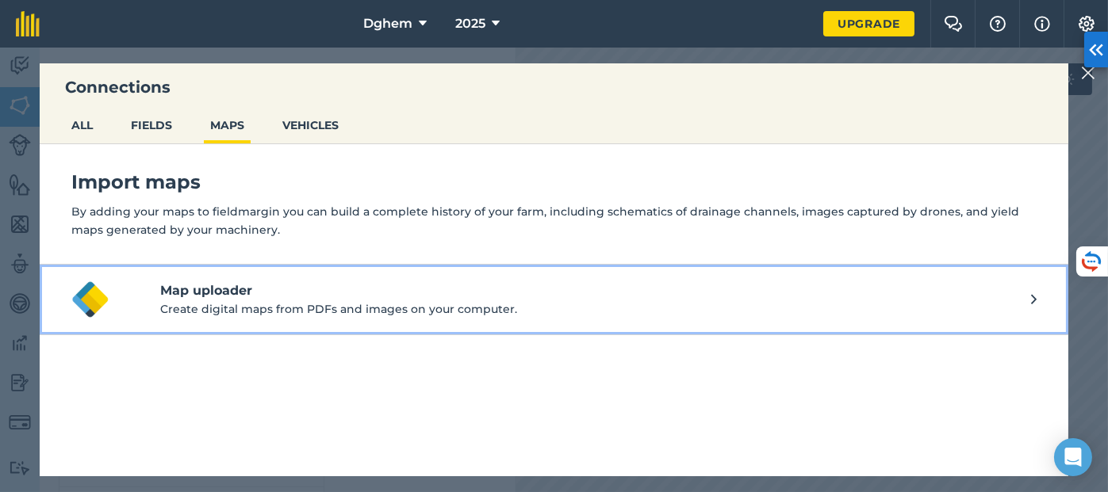
click at [222, 297] on h4 "Map uploader" at bounding box center [595, 291] width 871 height 19
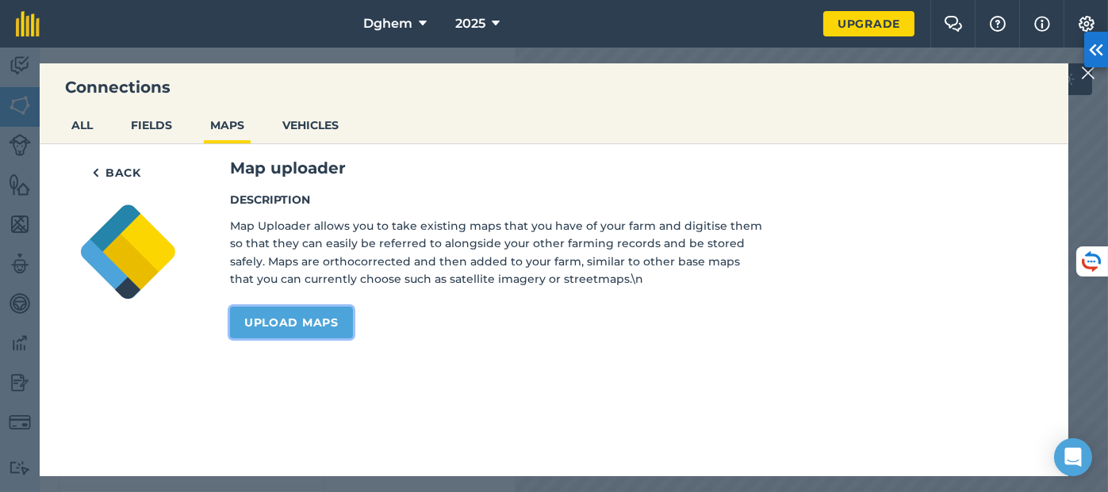
click at [275, 327] on link "Upload maps" at bounding box center [291, 323] width 123 height 32
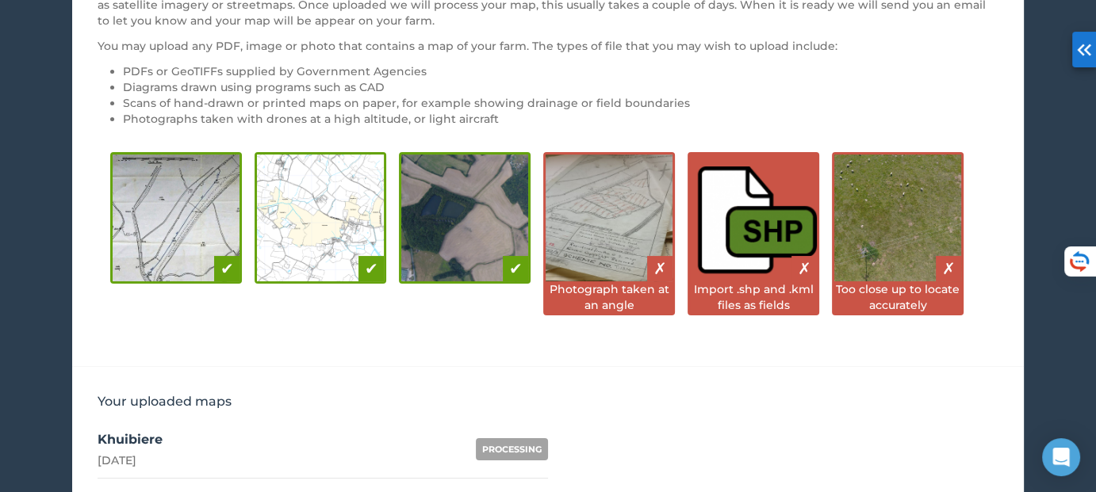
scroll to position [305, 0]
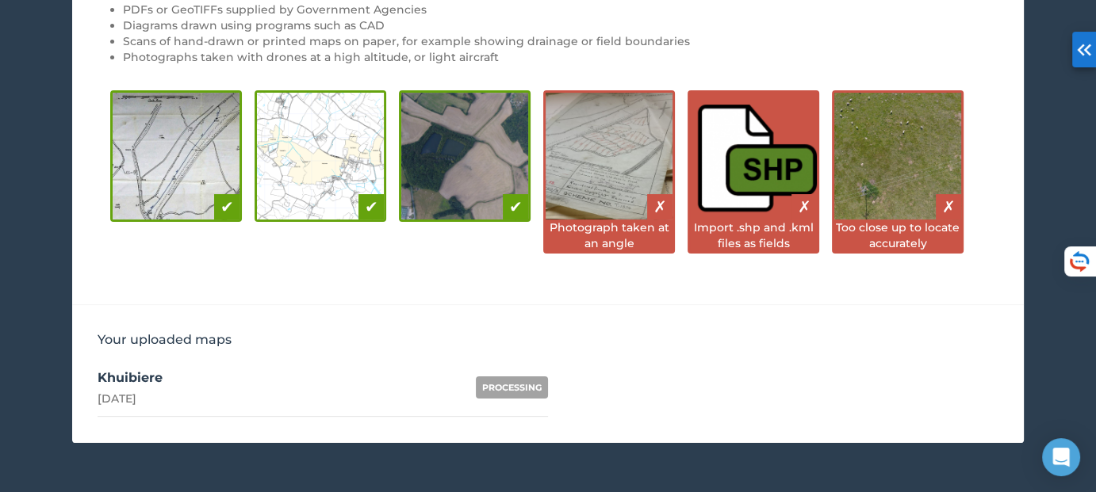
click at [153, 384] on div "Khuibiere" at bounding box center [130, 378] width 65 height 19
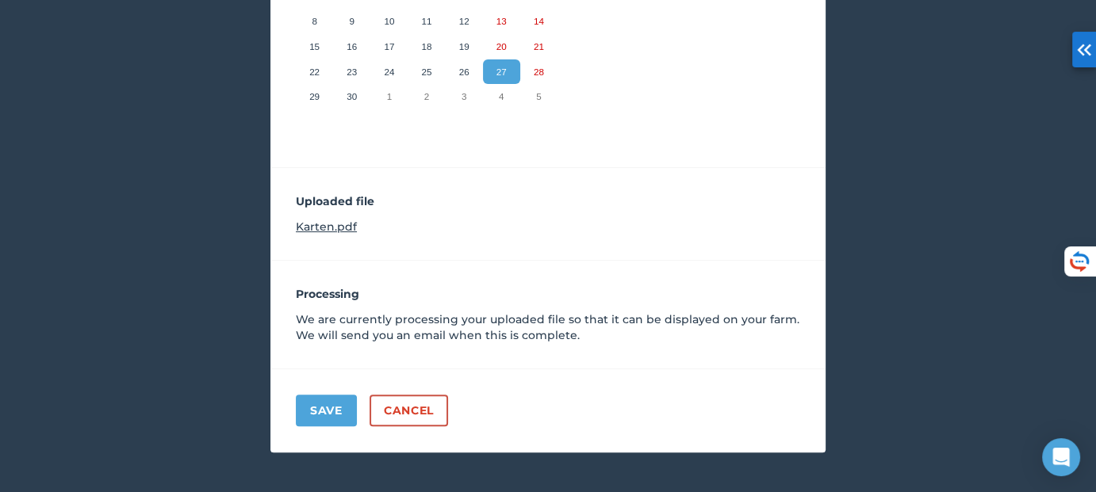
scroll to position [410, 0]
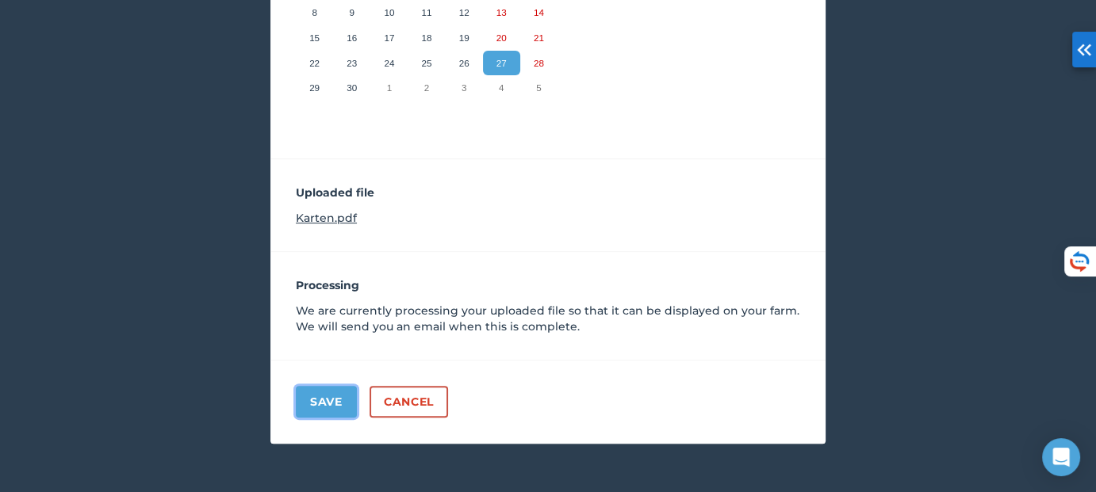
click at [313, 402] on button "Save" at bounding box center [326, 402] width 61 height 32
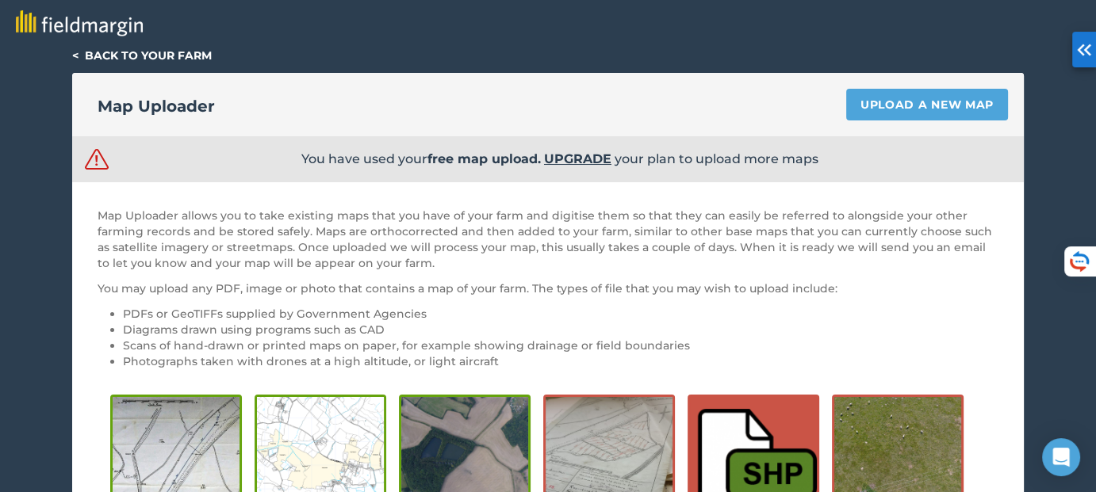
click at [150, 45] on div at bounding box center [548, 24] width 1096 height 48
click at [137, 54] on link "< Back to your farm" at bounding box center [142, 55] width 140 height 14
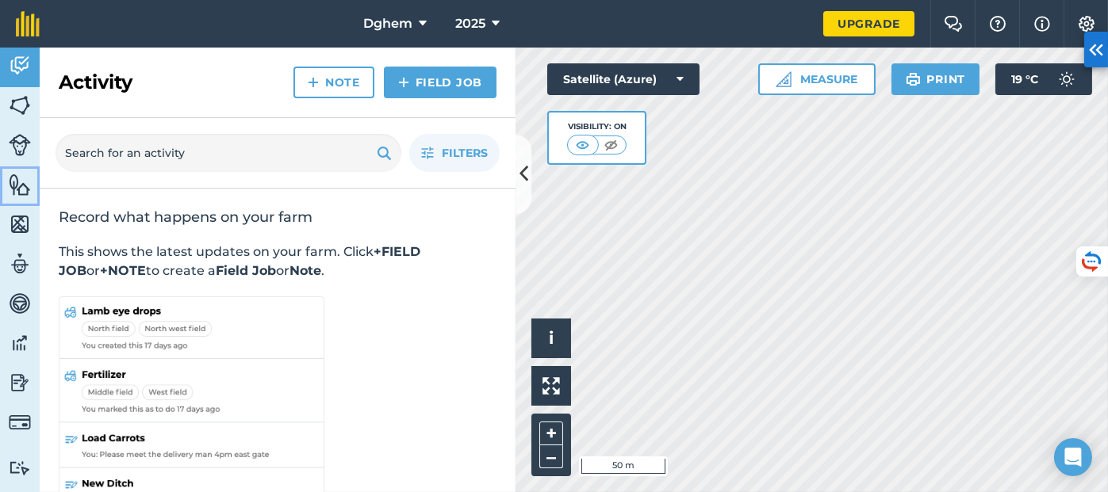
click at [19, 185] on img at bounding box center [20, 185] width 22 height 24
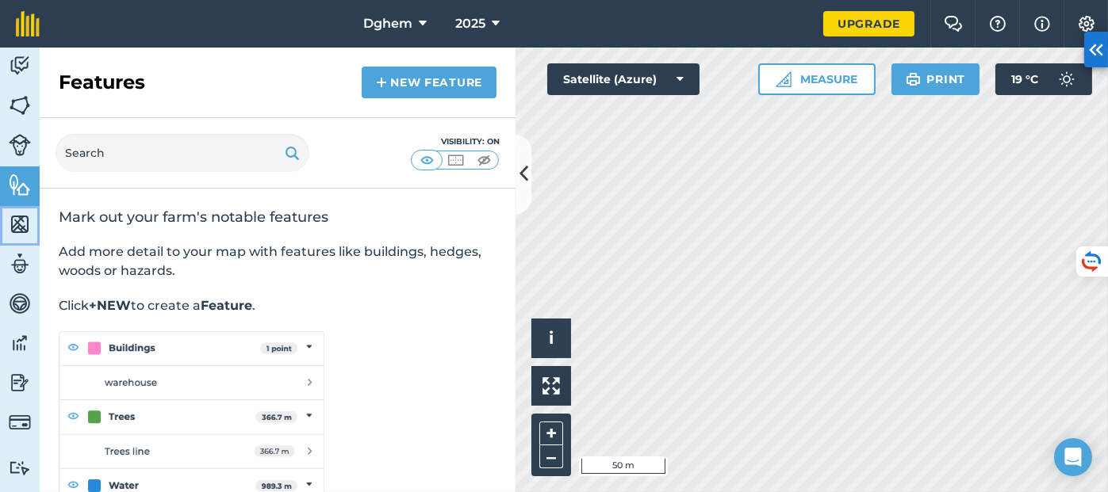
click at [18, 232] on img at bounding box center [20, 225] width 22 height 24
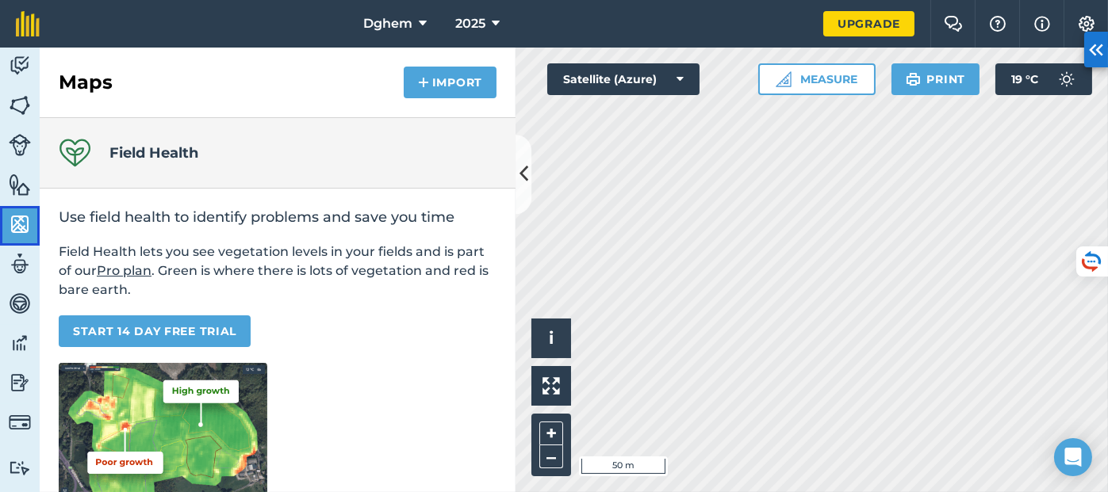
scroll to position [36, 0]
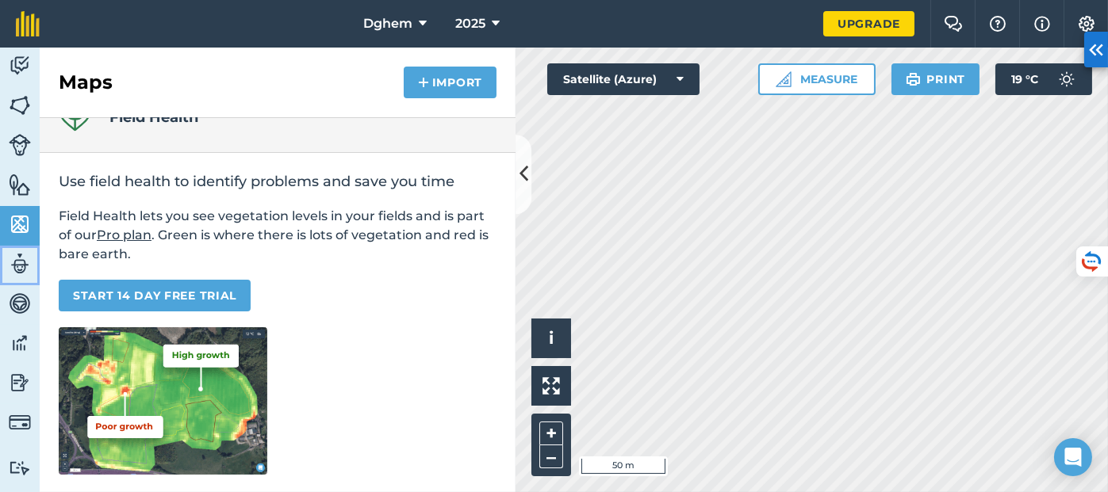
click at [17, 264] on img at bounding box center [20, 264] width 22 height 24
select select "MEMBER"
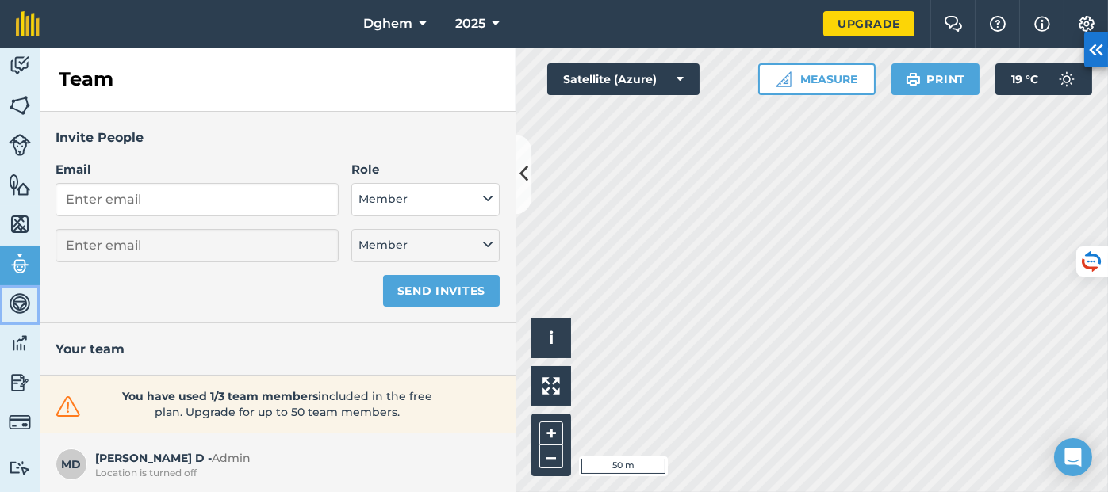
click at [17, 308] on img at bounding box center [20, 304] width 22 height 24
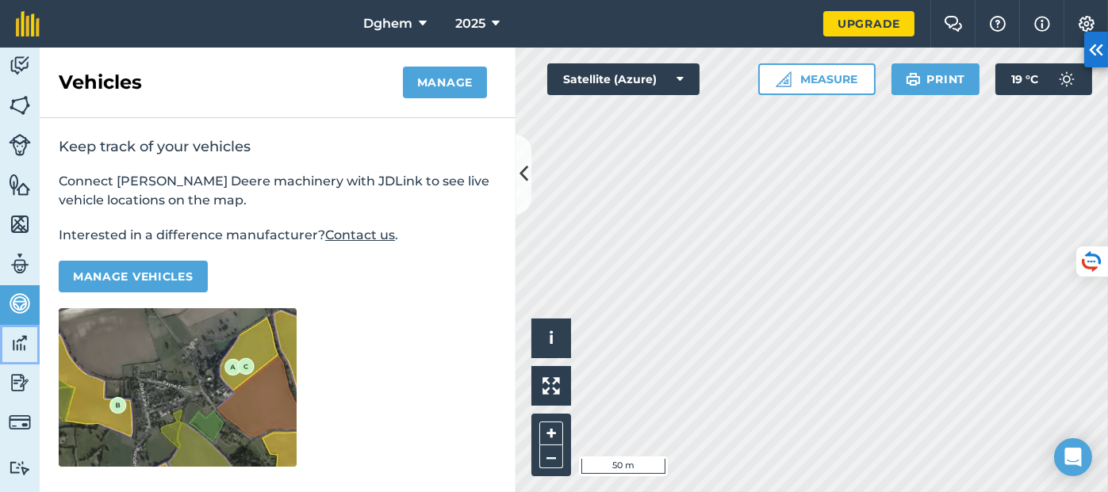
click at [22, 351] on img at bounding box center [20, 343] width 22 height 24
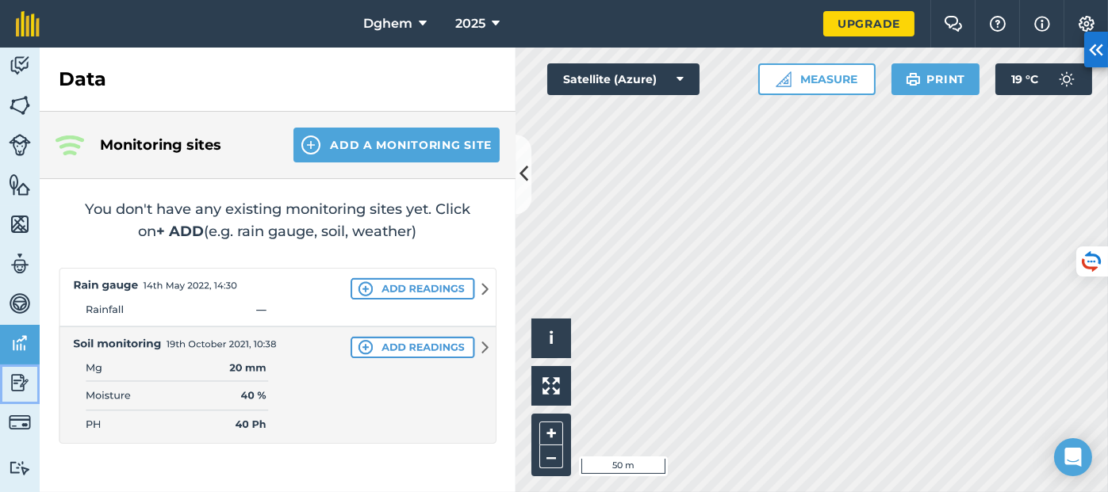
click at [22, 380] on img at bounding box center [20, 383] width 22 height 24
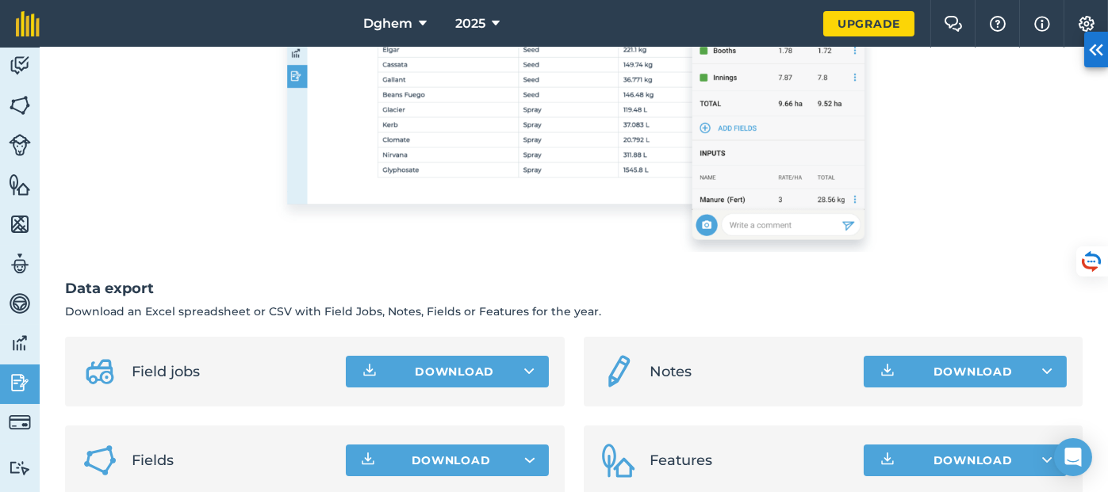
scroll to position [444, 0]
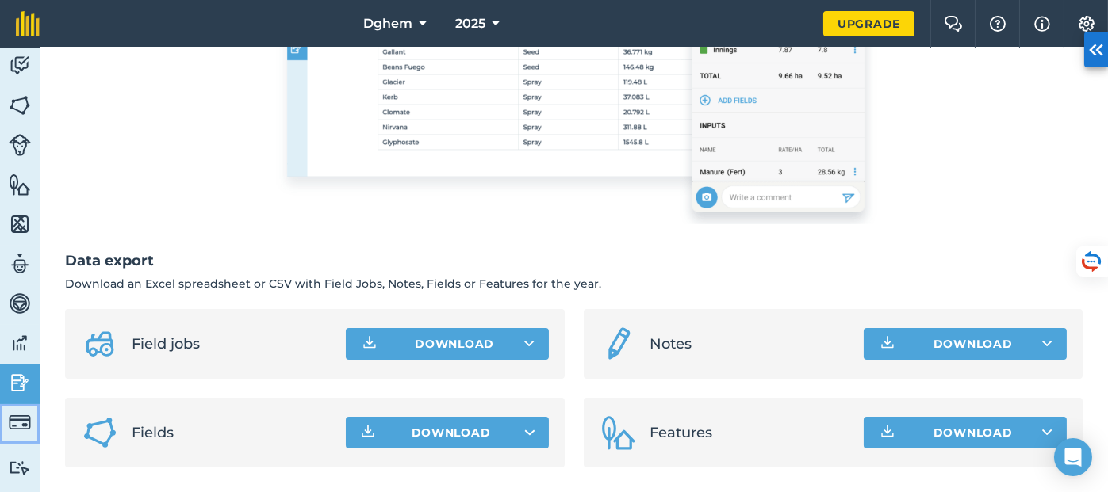
click at [17, 412] on img at bounding box center [20, 423] width 22 height 22
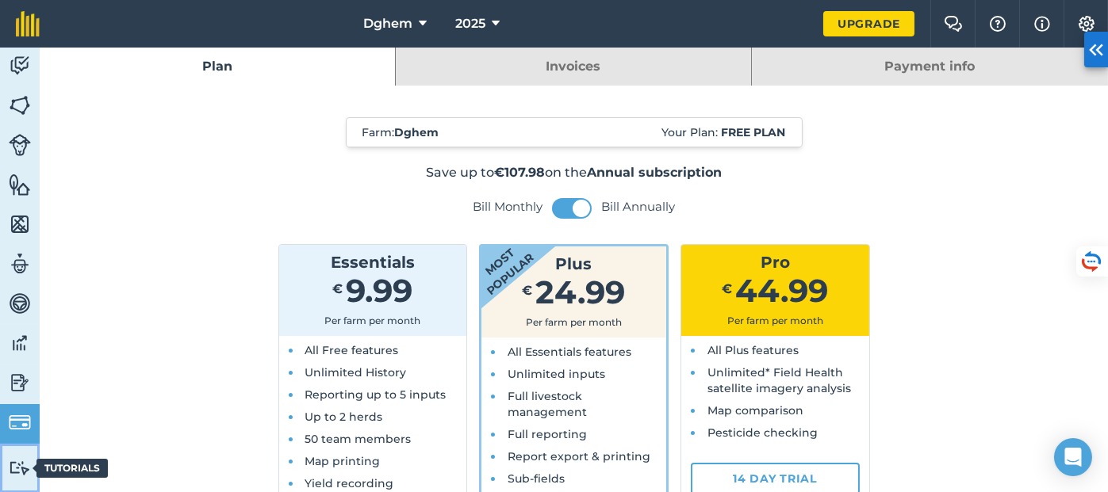
click at [12, 468] on img at bounding box center [20, 468] width 22 height 15
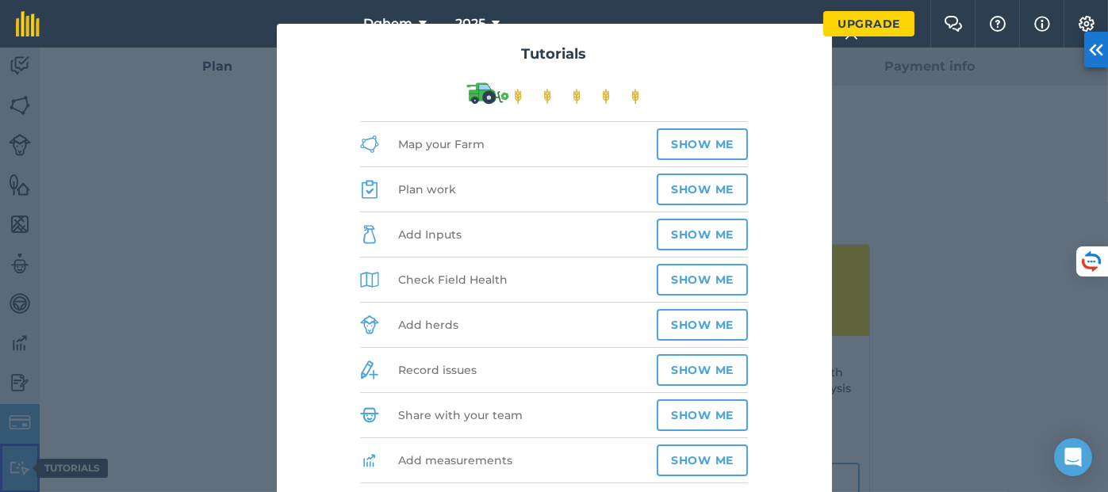
scroll to position [14, 0]
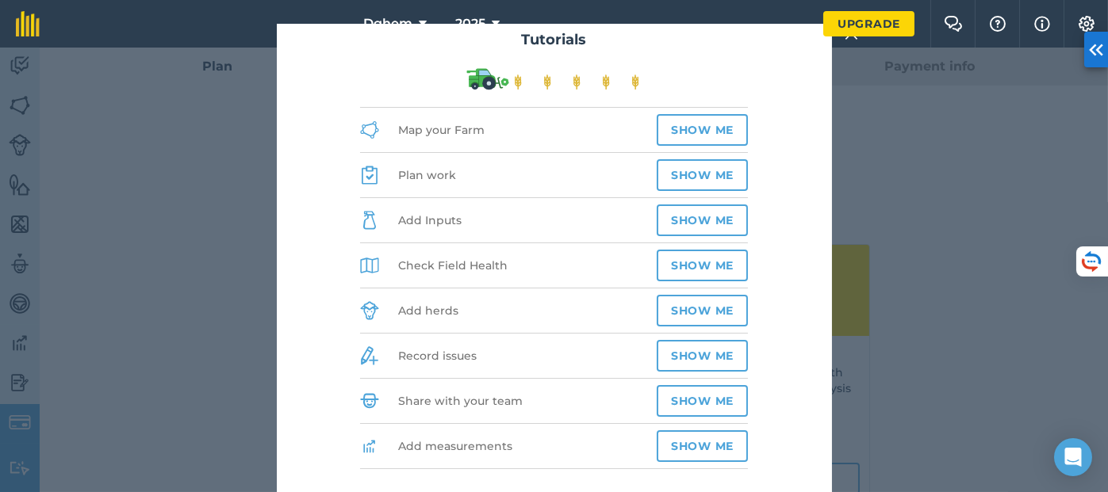
click at [932, 78] on div "Tutorials Map your Farm Show me Plan work Show me Add Inputs Show me Check Fiel…" at bounding box center [554, 270] width 1108 height 445
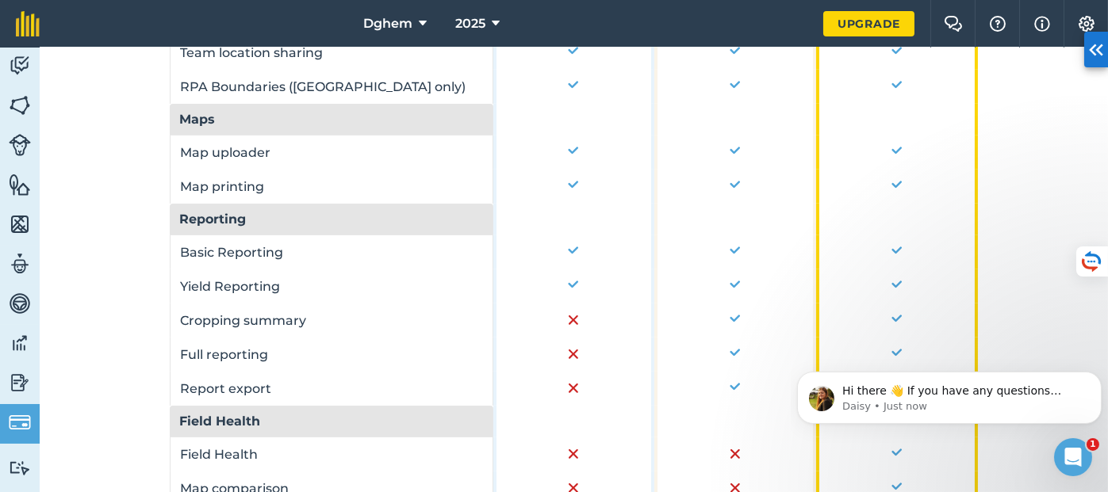
scroll to position [1259, 0]
